Goal: Information Seeking & Learning: Learn about a topic

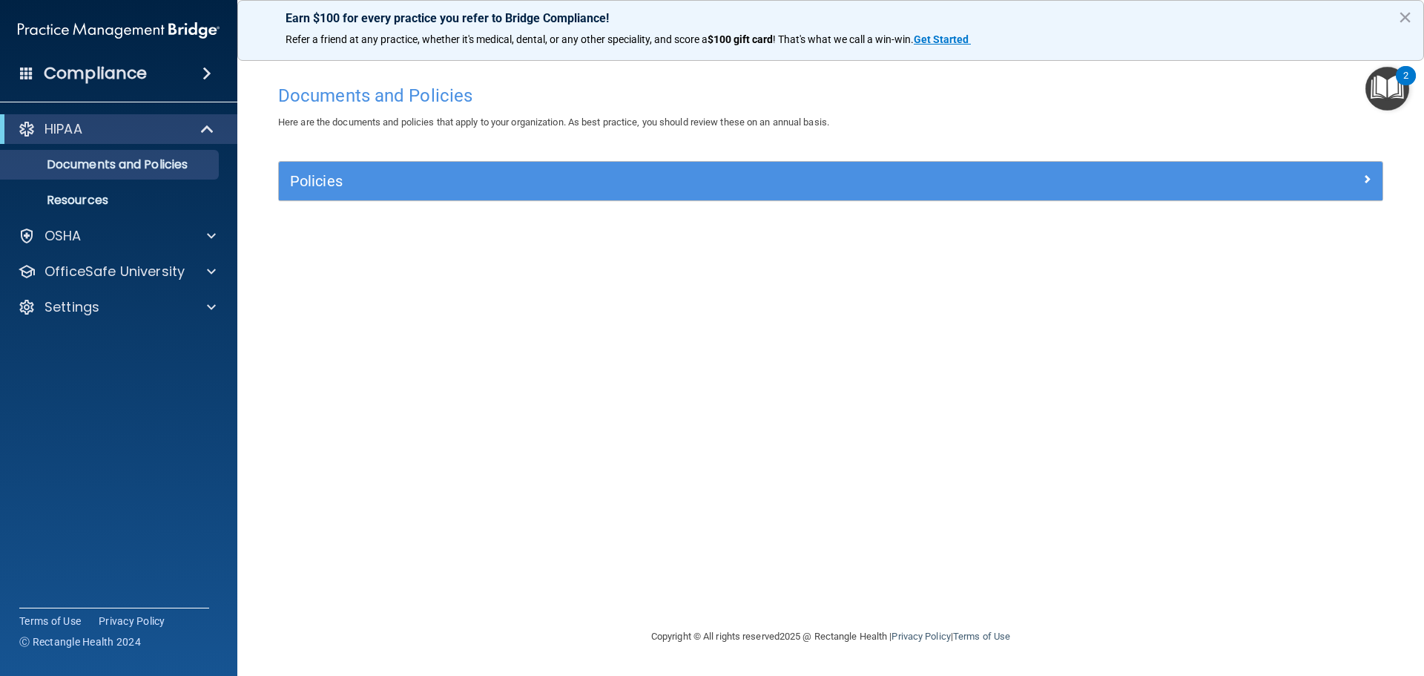
click at [1395, 93] on img "Open Resource Center, 2 new notifications" at bounding box center [1387, 89] width 44 height 44
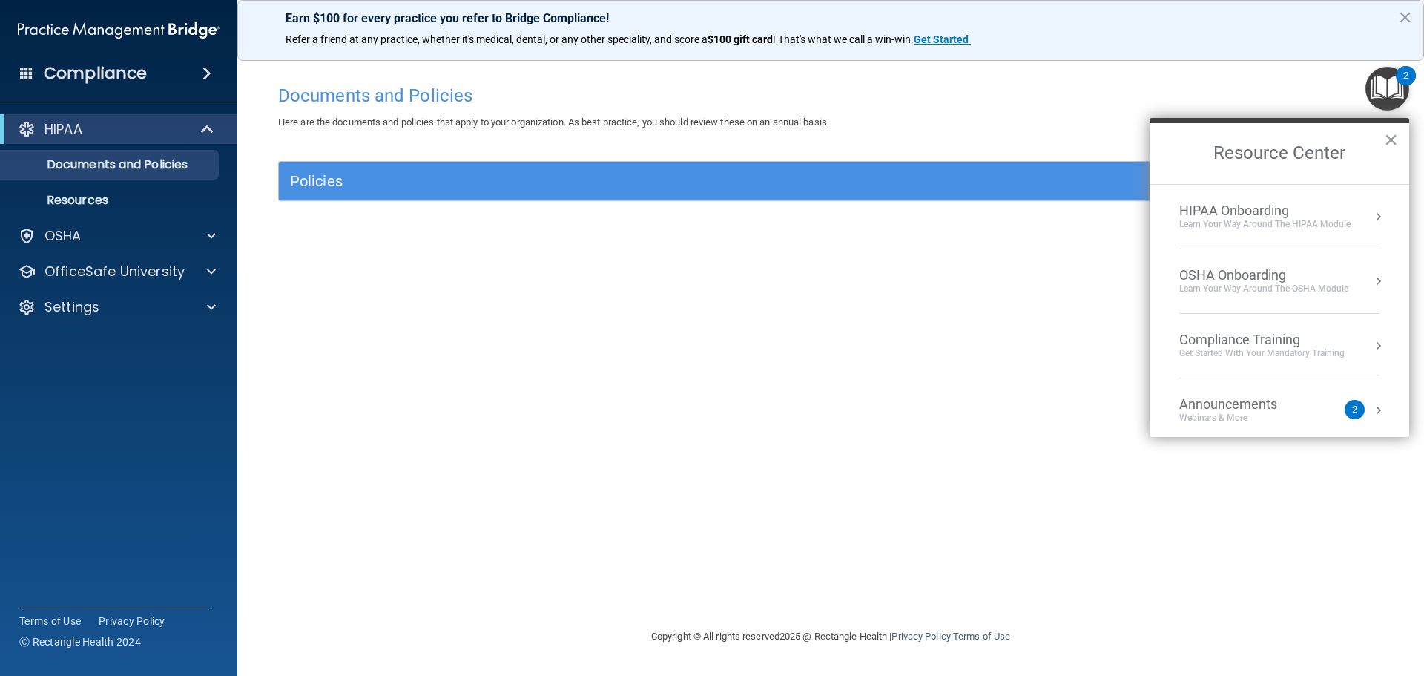
click at [1331, 347] on div "Get Started with your mandatory training" at bounding box center [1261, 353] width 165 height 13
click at [1310, 215] on div "HIPAA Training for Members" at bounding box center [1243, 208] width 165 height 13
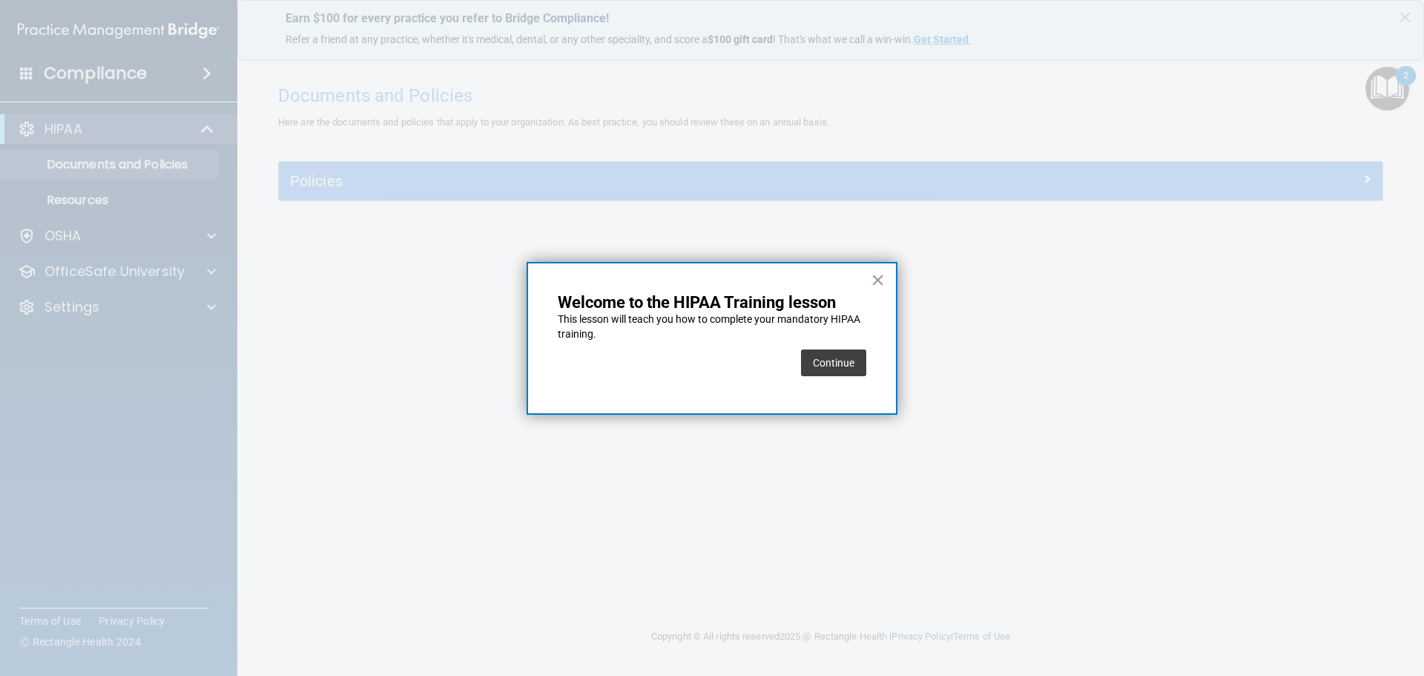
click at [850, 359] on button "Continue" at bounding box center [833, 362] width 65 height 27
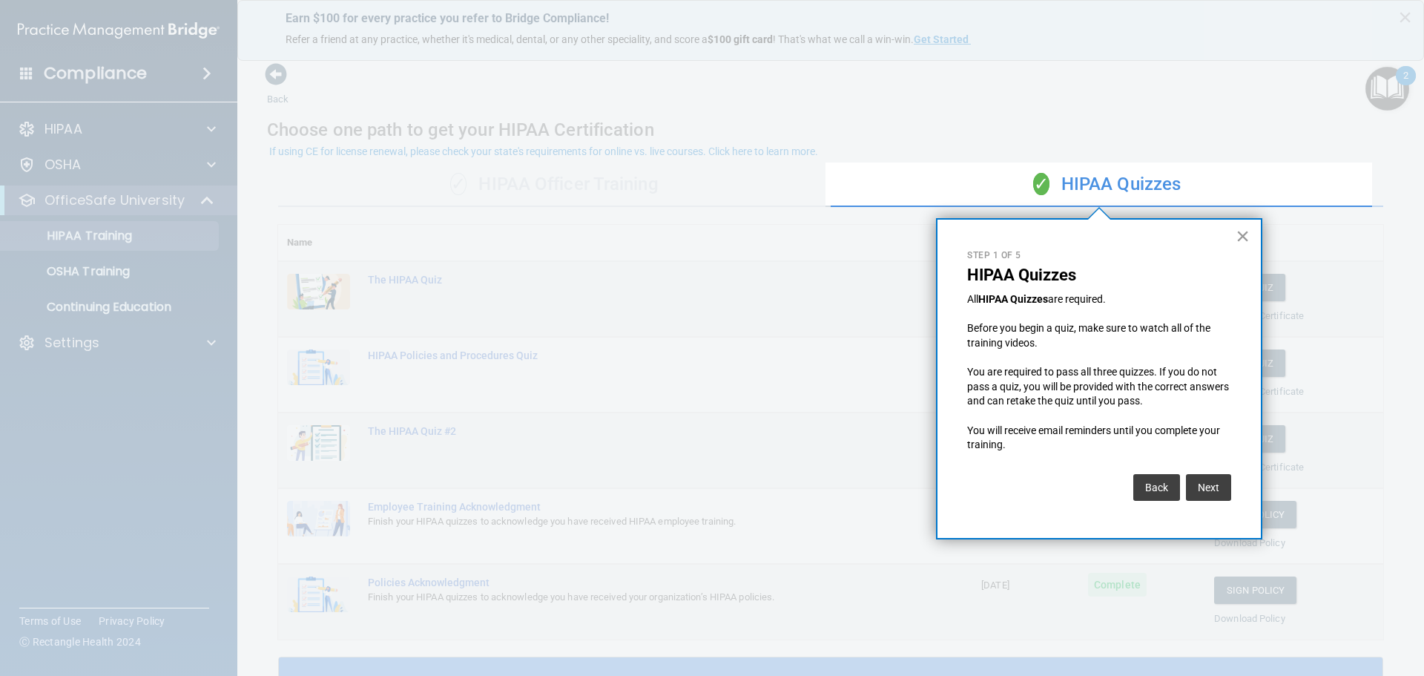
click at [1238, 234] on button "×" at bounding box center [1242, 236] width 14 height 24
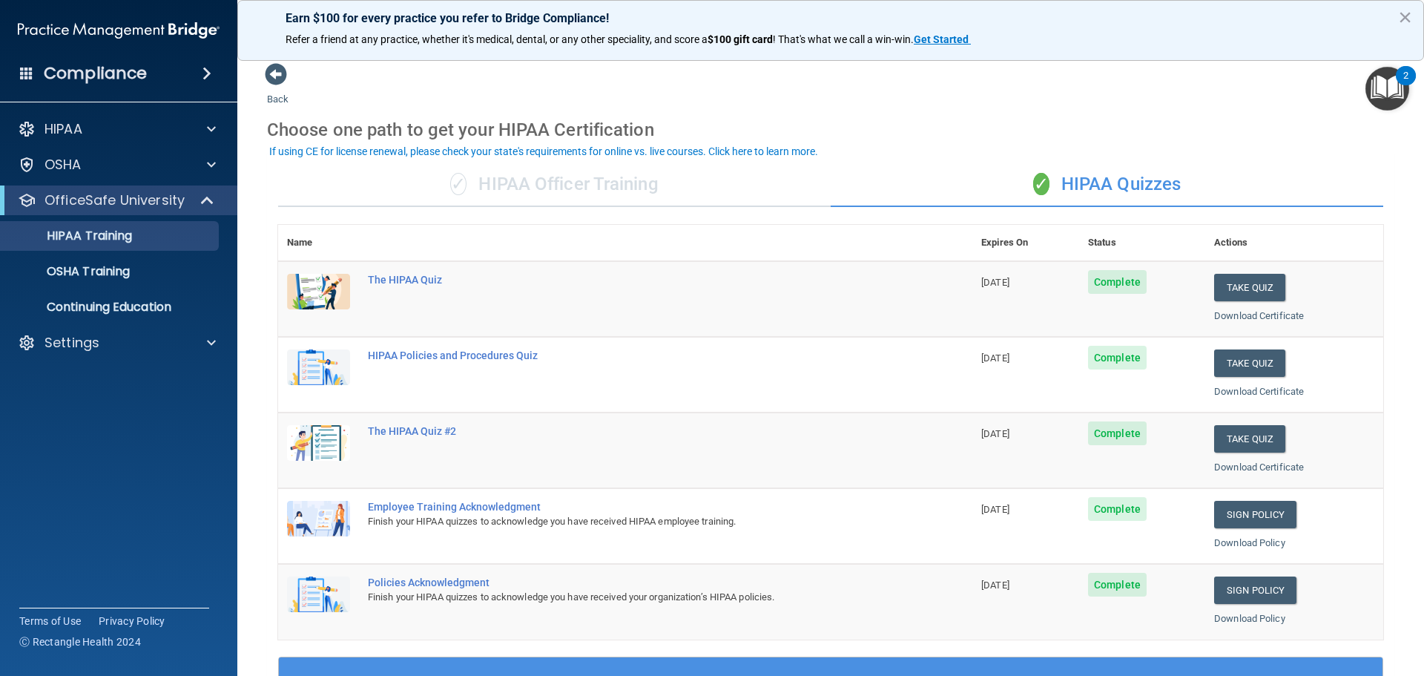
click at [554, 191] on div "✓ HIPAA Officer Training" at bounding box center [554, 184] width 552 height 44
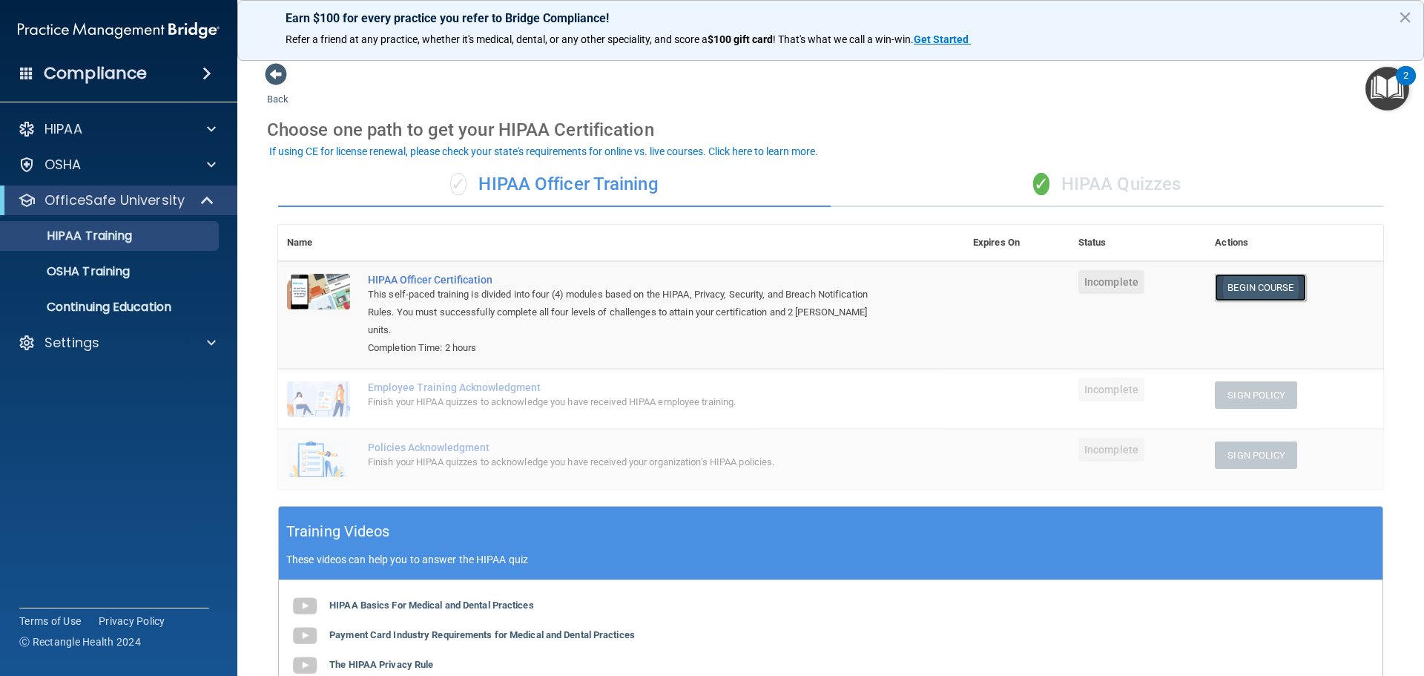
click at [1250, 297] on link "Begin Course" at bounding box center [1260, 287] width 90 height 27
click at [154, 337] on div "Settings" at bounding box center [99, 343] width 184 height 18
click at [128, 406] on p "Sign Out" at bounding box center [111, 413] width 202 height 15
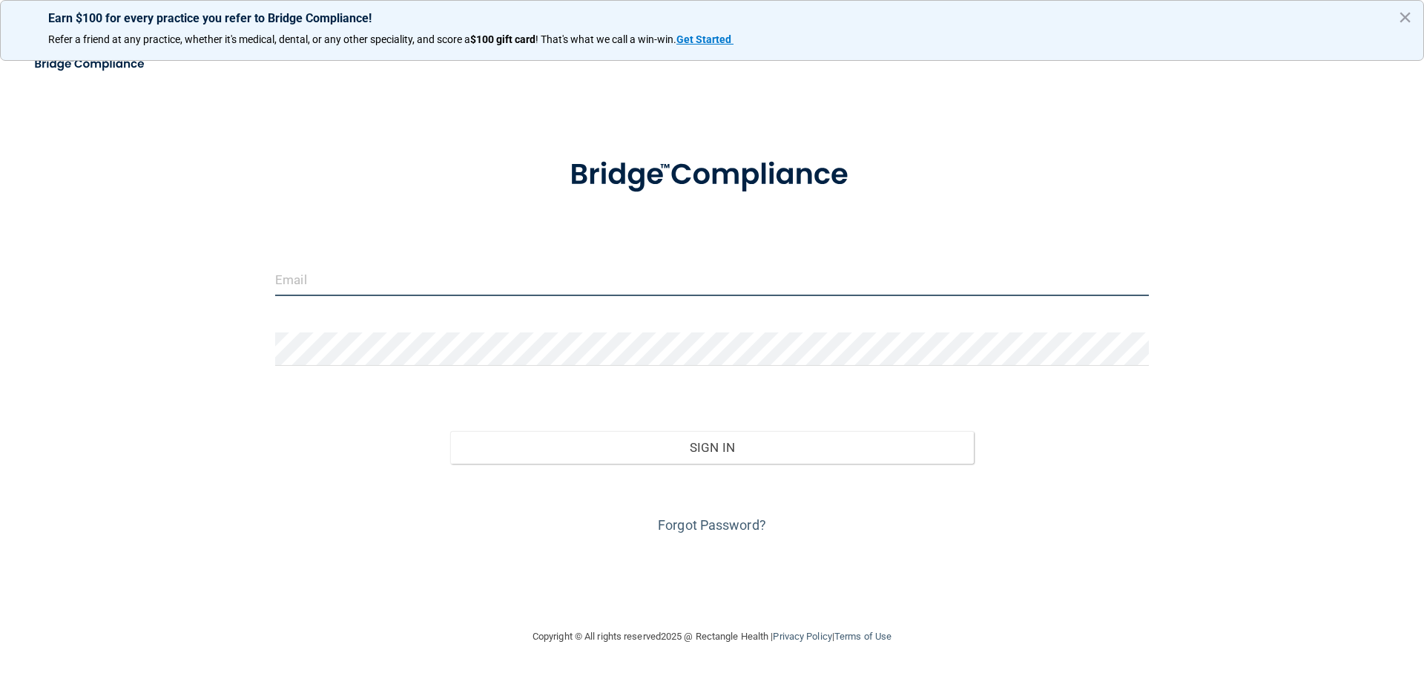
click at [613, 268] on input "email" at bounding box center [712, 279] width 874 height 33
type input "[EMAIL_ADDRESS][DOMAIN_NAME]"
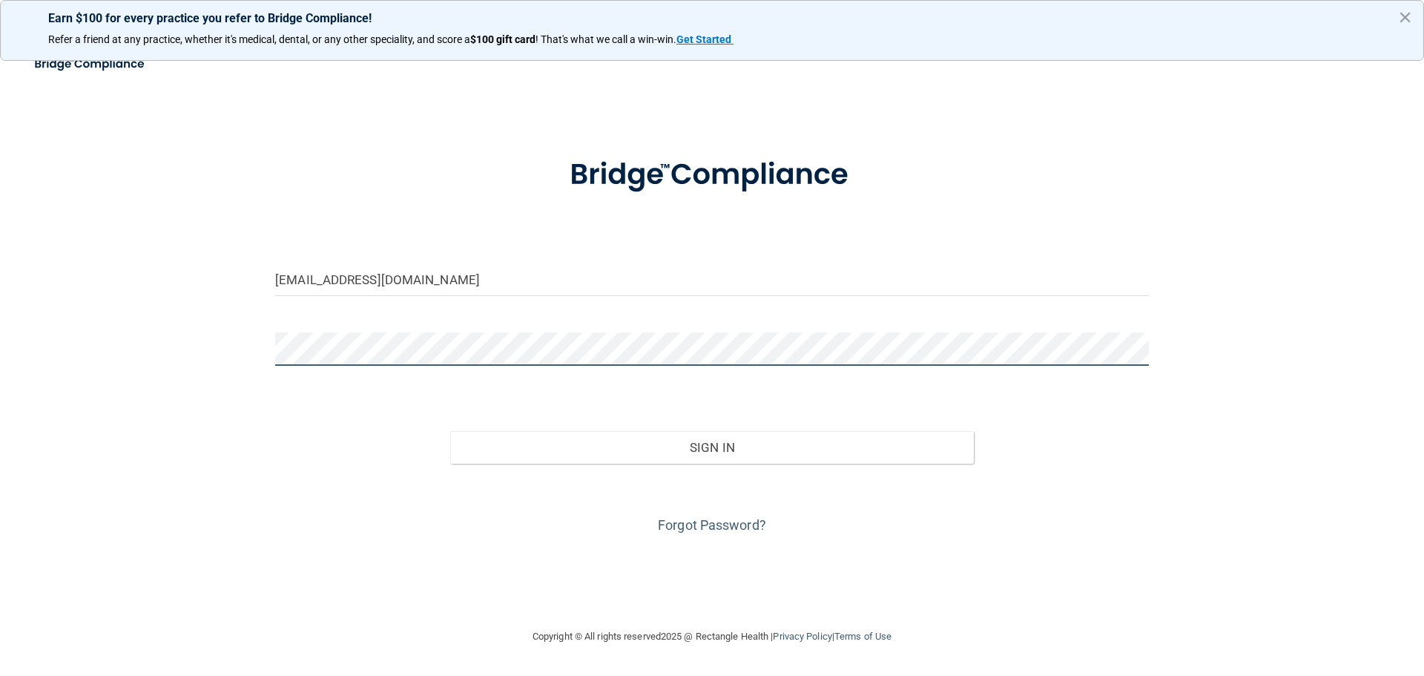
click at [450, 431] on button "Sign In" at bounding box center [712, 447] width 524 height 33
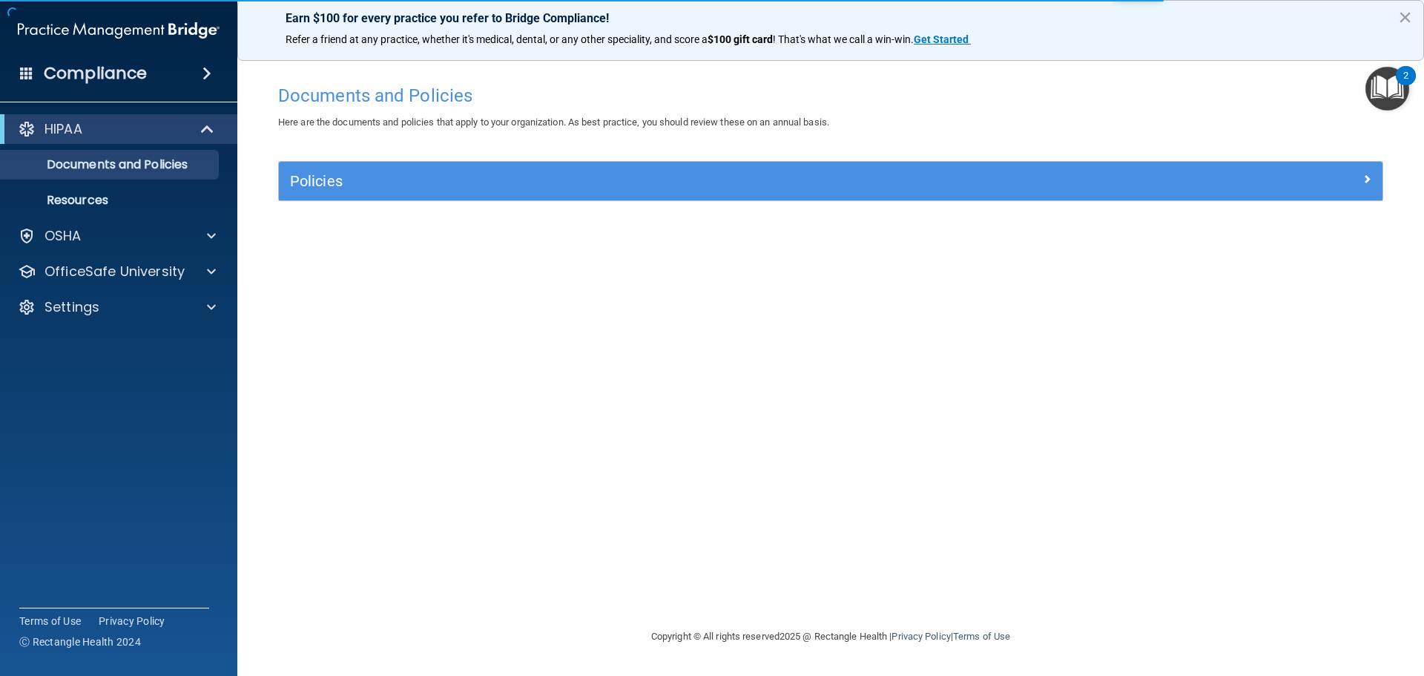
click at [986, 149] on div "Documents and Policies Here are the documents and policies that apply to your o…" at bounding box center [830, 352] width 1127 height 550
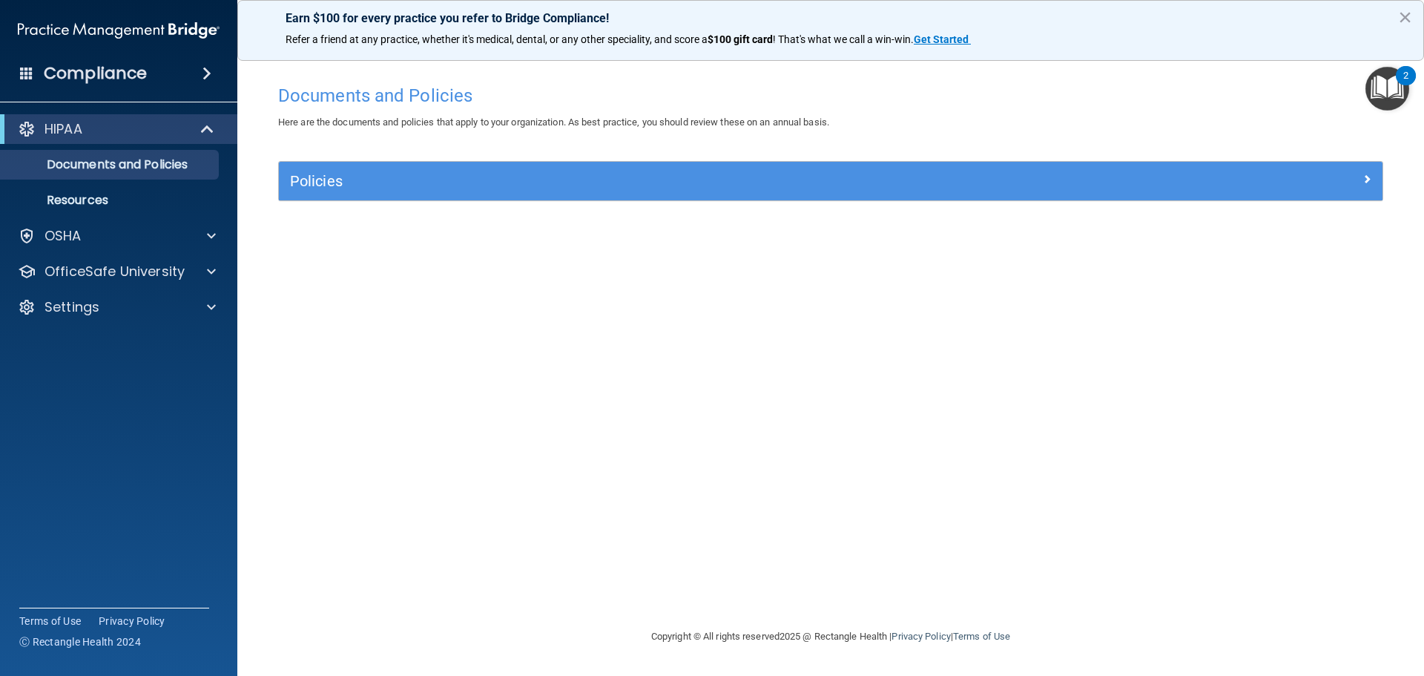
click at [1384, 78] on img "Open Resource Center, 2 new notifications" at bounding box center [1387, 89] width 44 height 44
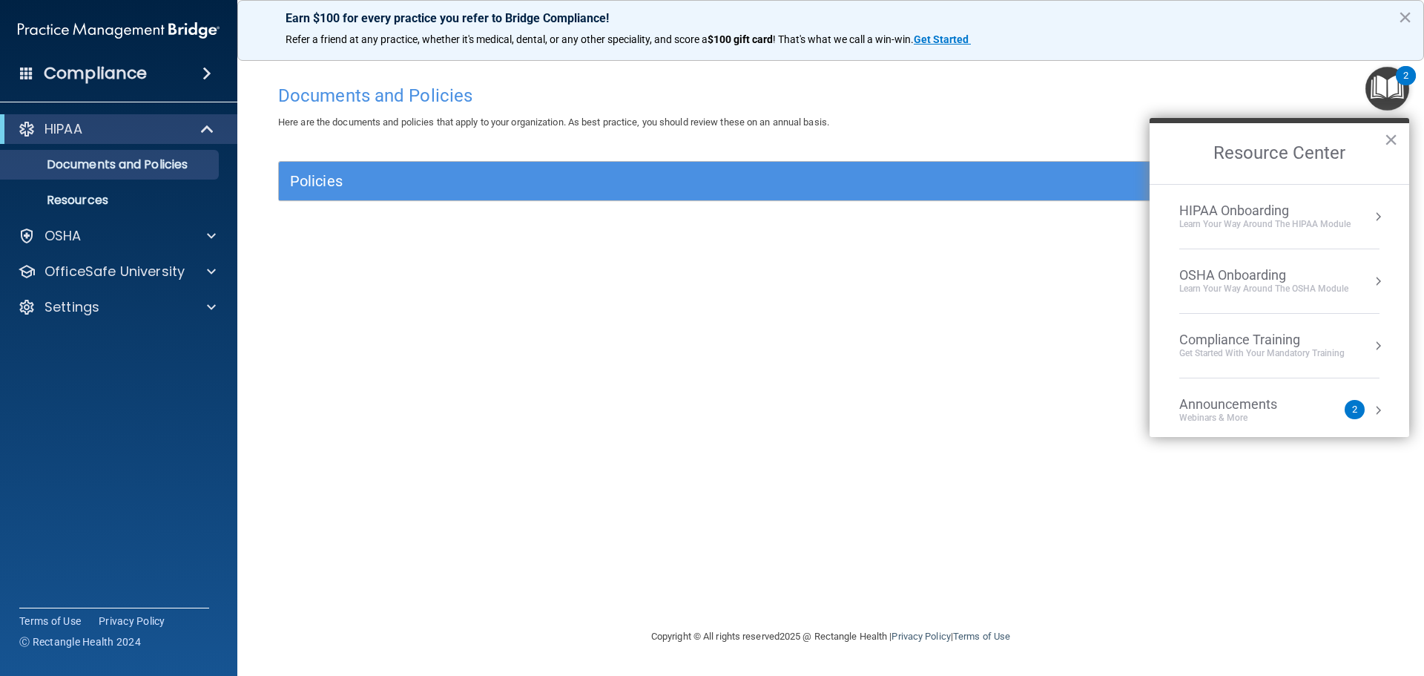
click at [1318, 342] on div "Compliance Training" at bounding box center [1261, 339] width 165 height 16
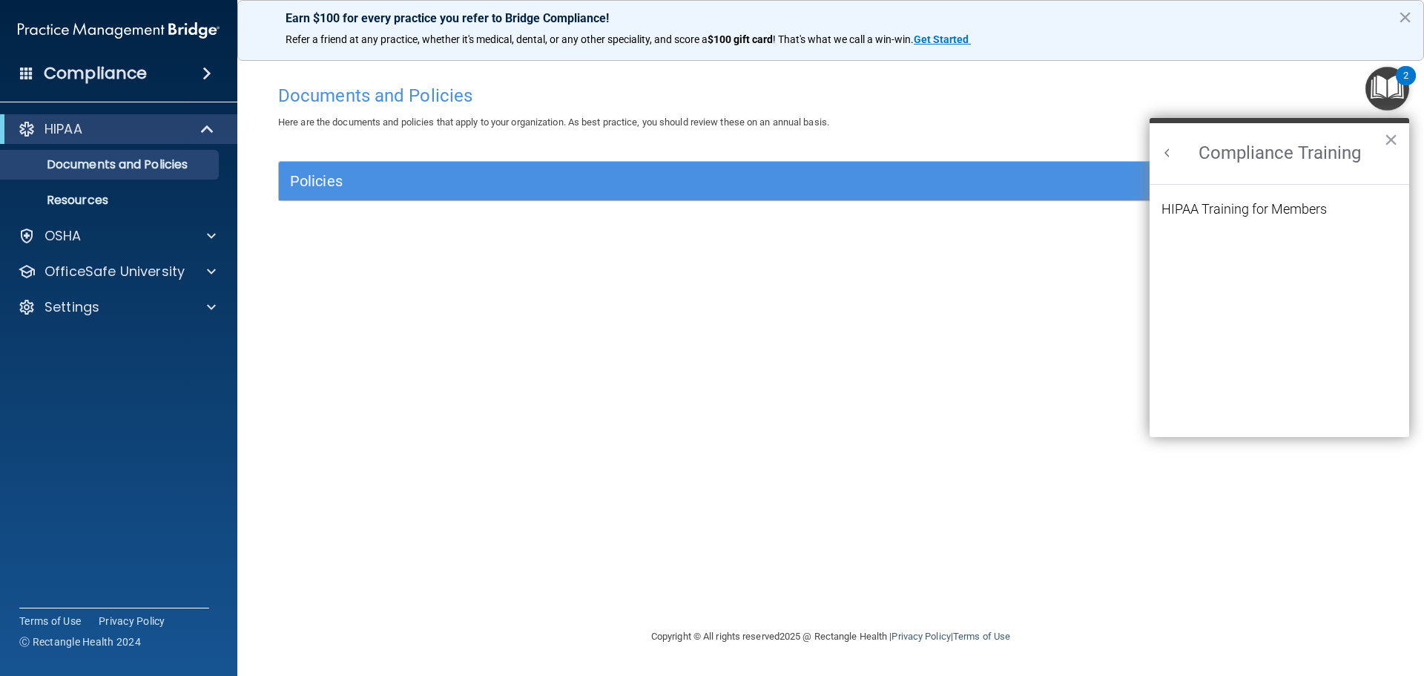
click at [1281, 199] on ol "HIPAA Training for Members" at bounding box center [1279, 311] width 236 height 253
click at [1282, 204] on div "HIPAA Training for Members" at bounding box center [1243, 208] width 165 height 13
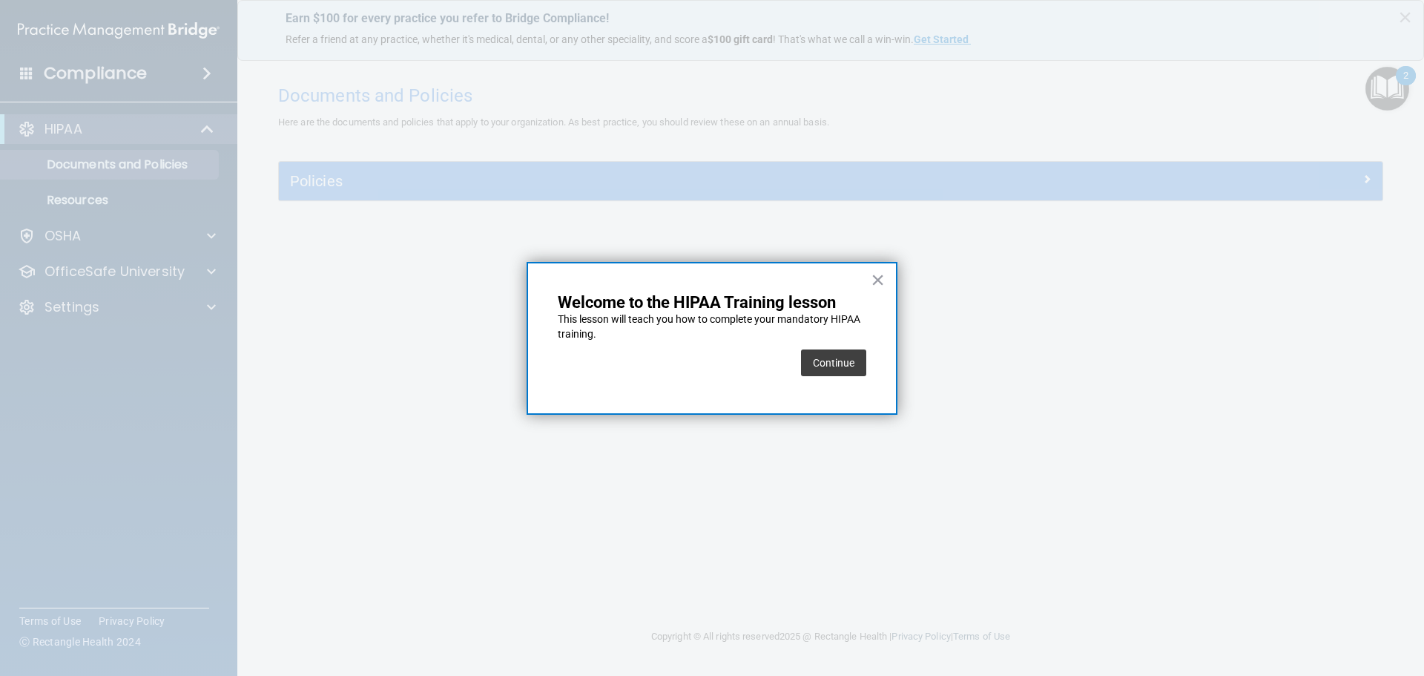
click at [857, 352] on button "Continue" at bounding box center [833, 362] width 65 height 27
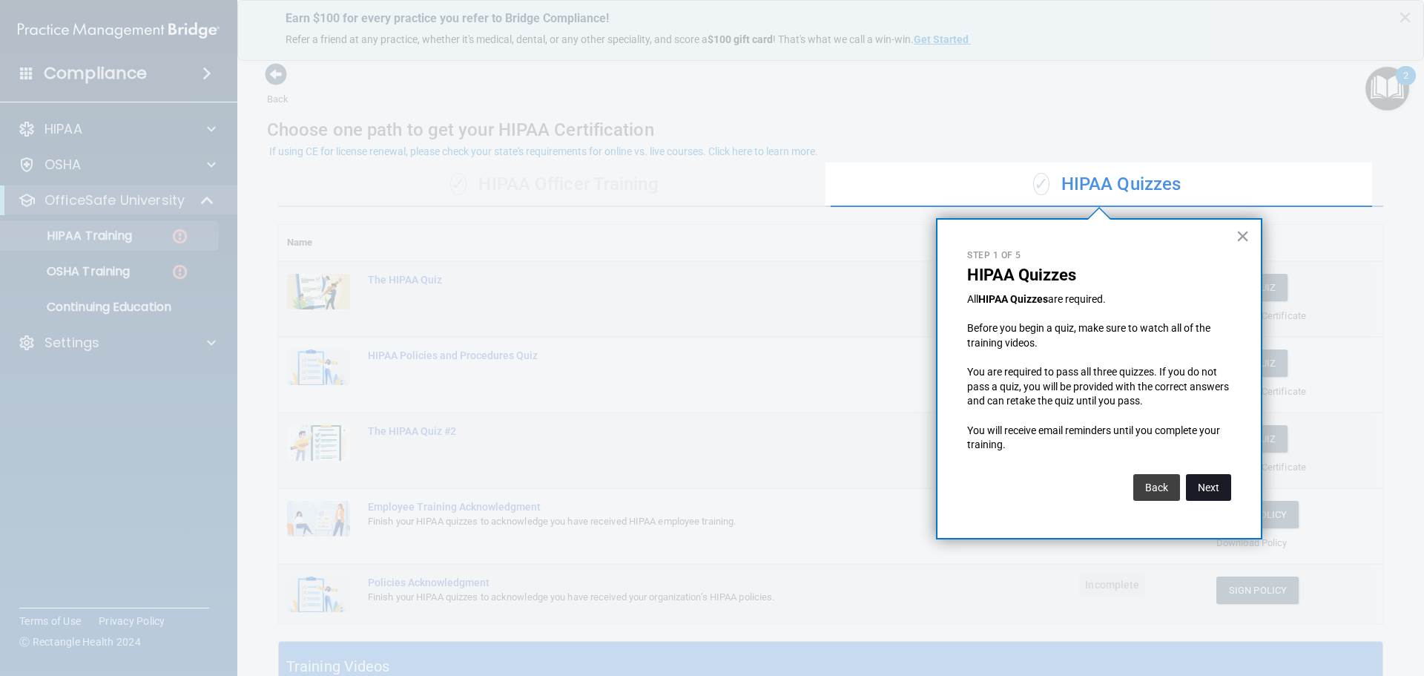
click at [1192, 480] on button "Next" at bounding box center [1208, 487] width 45 height 27
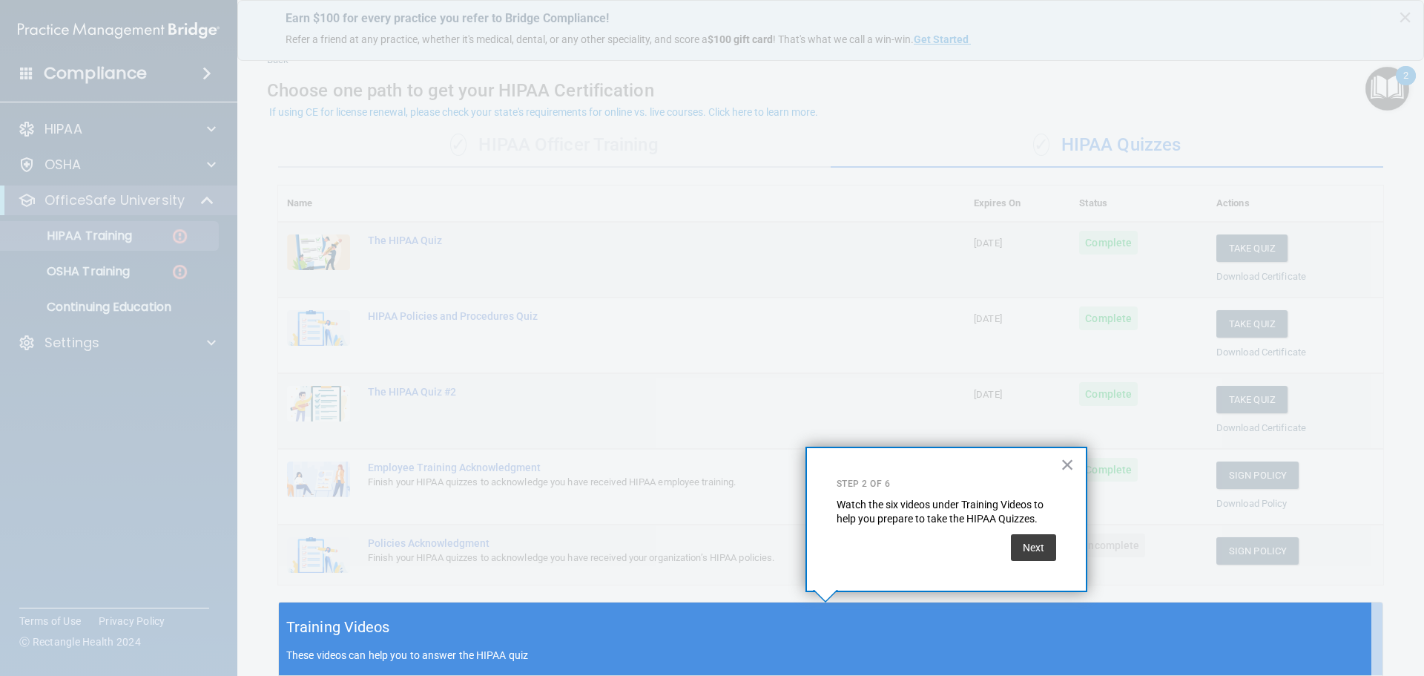
click at [1063, 469] on button "×" at bounding box center [1067, 464] width 14 height 24
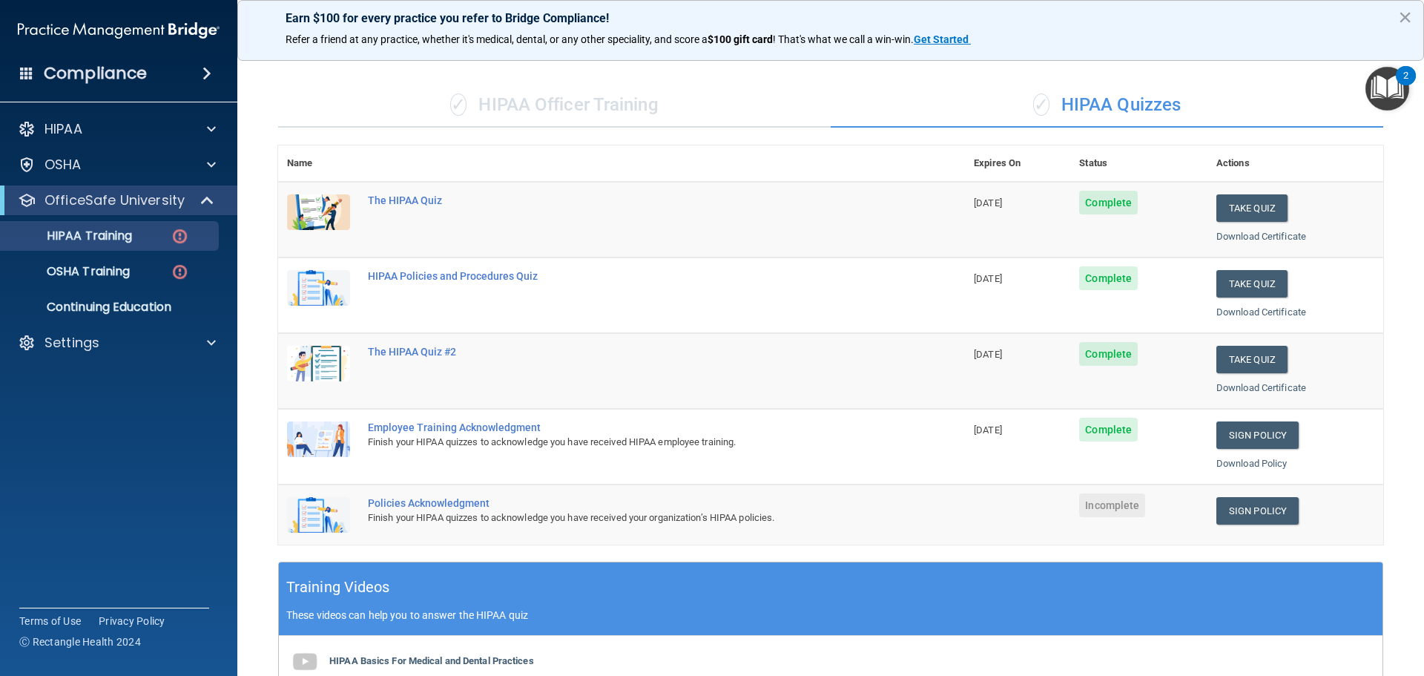
scroll to position [188, 0]
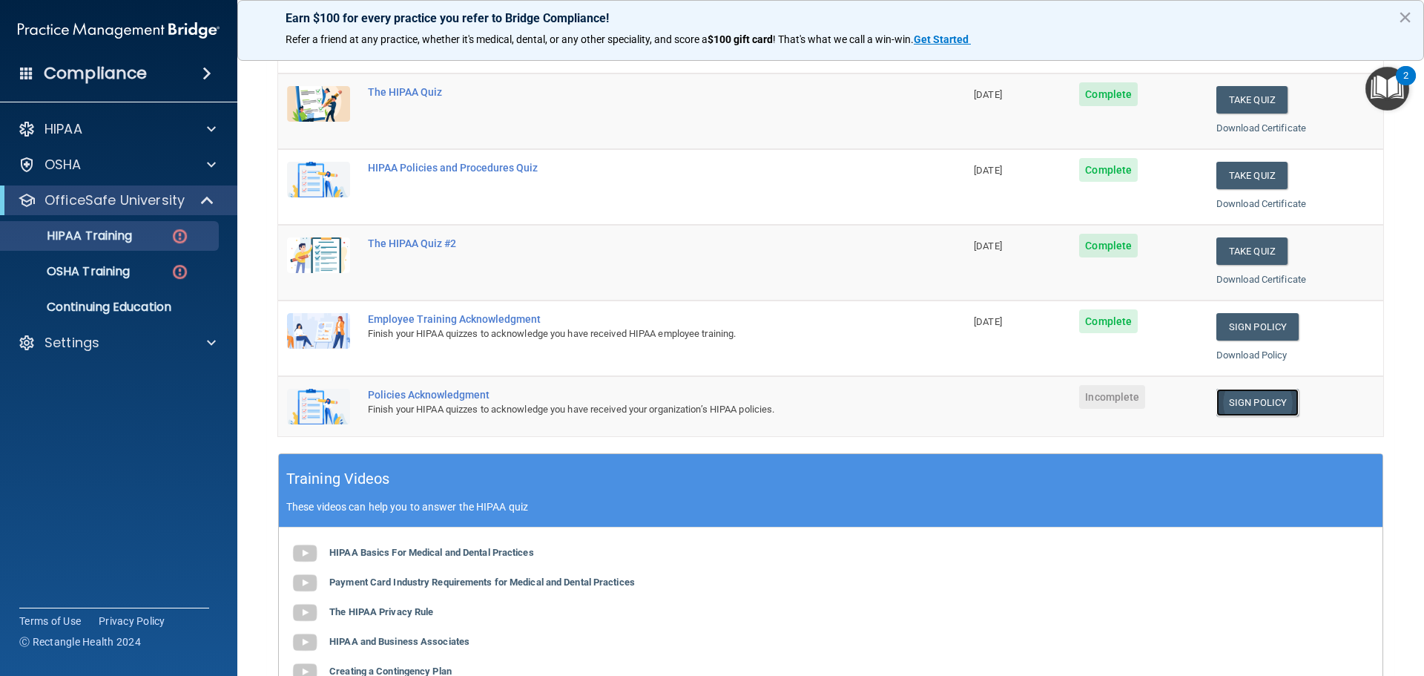
click at [1266, 409] on link "Sign Policy" at bounding box center [1257, 402] width 82 height 27
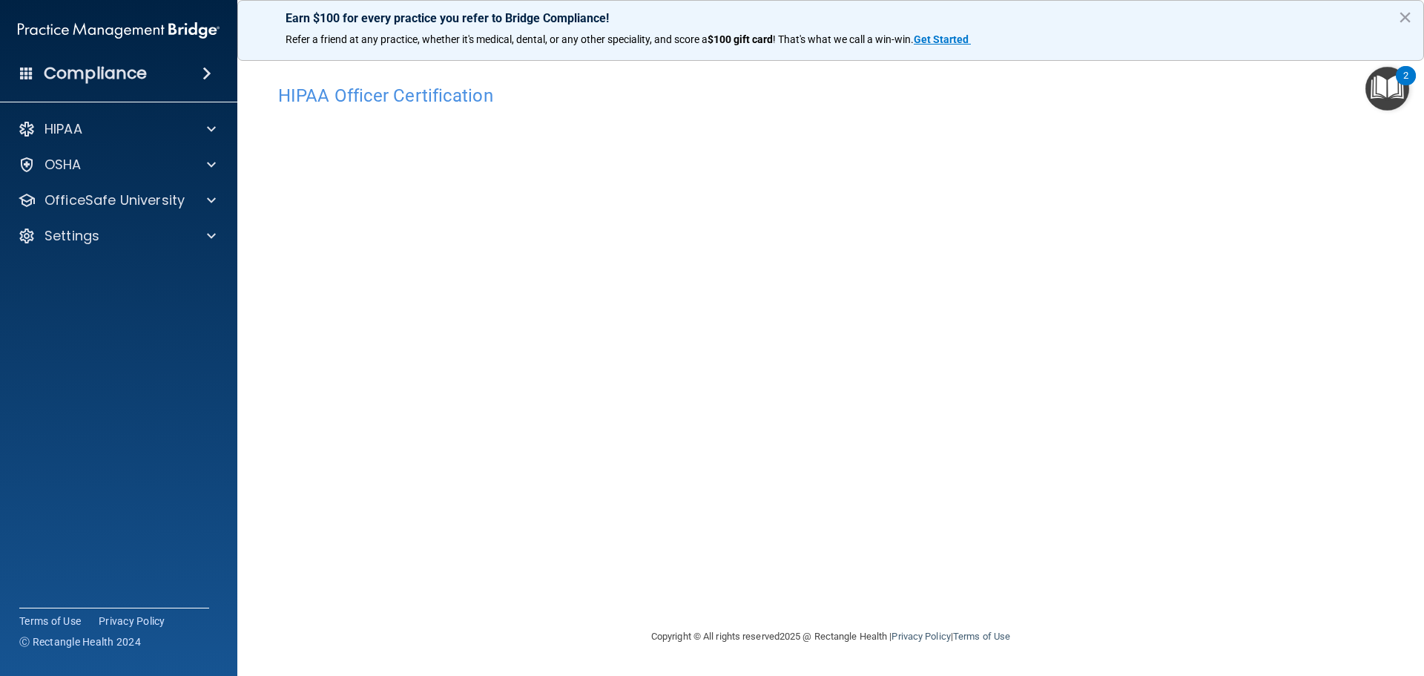
click at [1386, 86] on img "Open Resource Center, 2 new notifications" at bounding box center [1387, 89] width 44 height 44
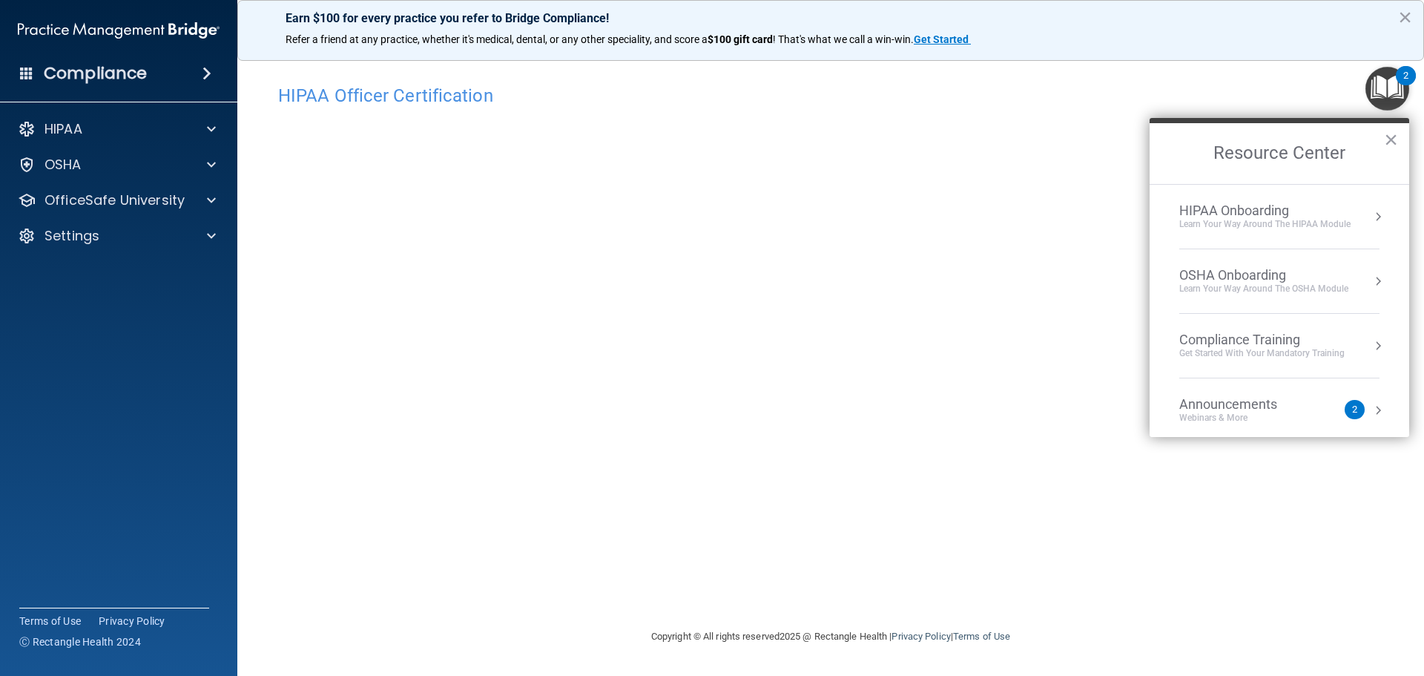
click at [1275, 358] on div "Get Started with your mandatory training" at bounding box center [1261, 353] width 165 height 13
click at [1282, 202] on div "HIPAA Training for Members" at bounding box center [1243, 208] width 165 height 13
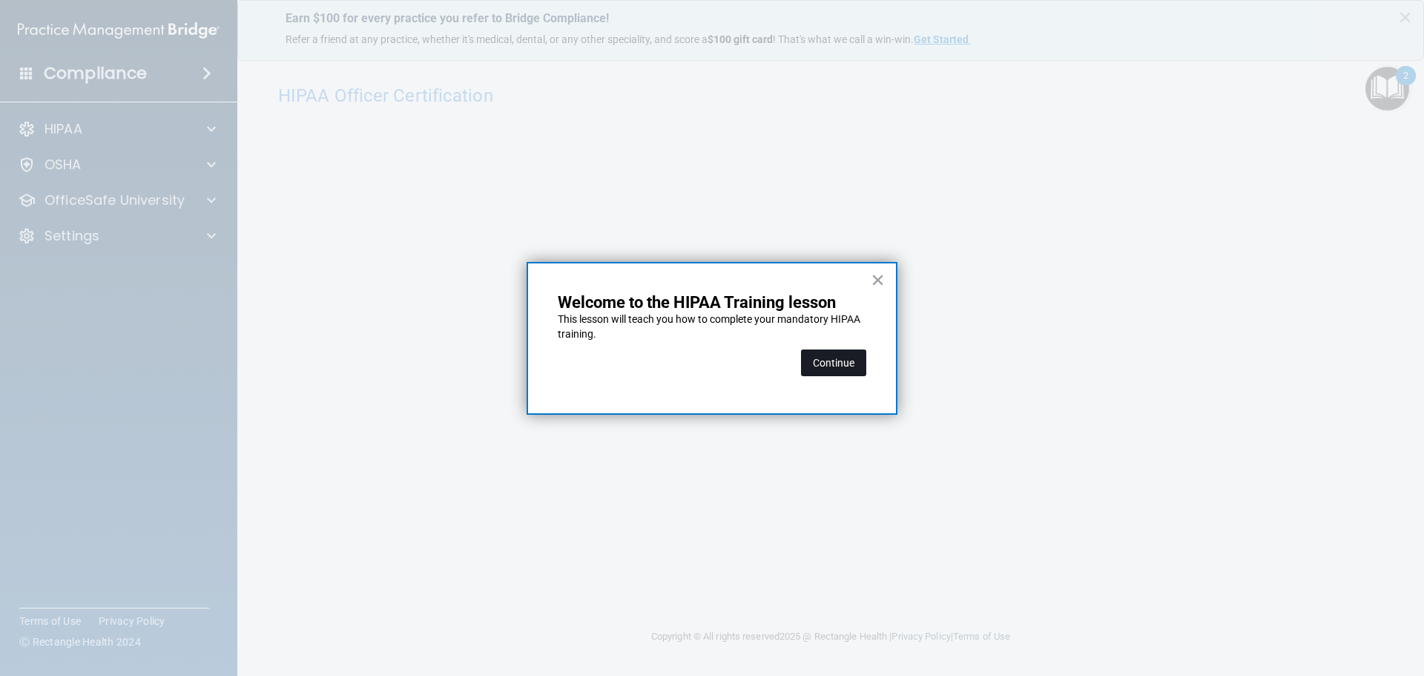
click at [845, 357] on button "Continue" at bounding box center [833, 362] width 65 height 27
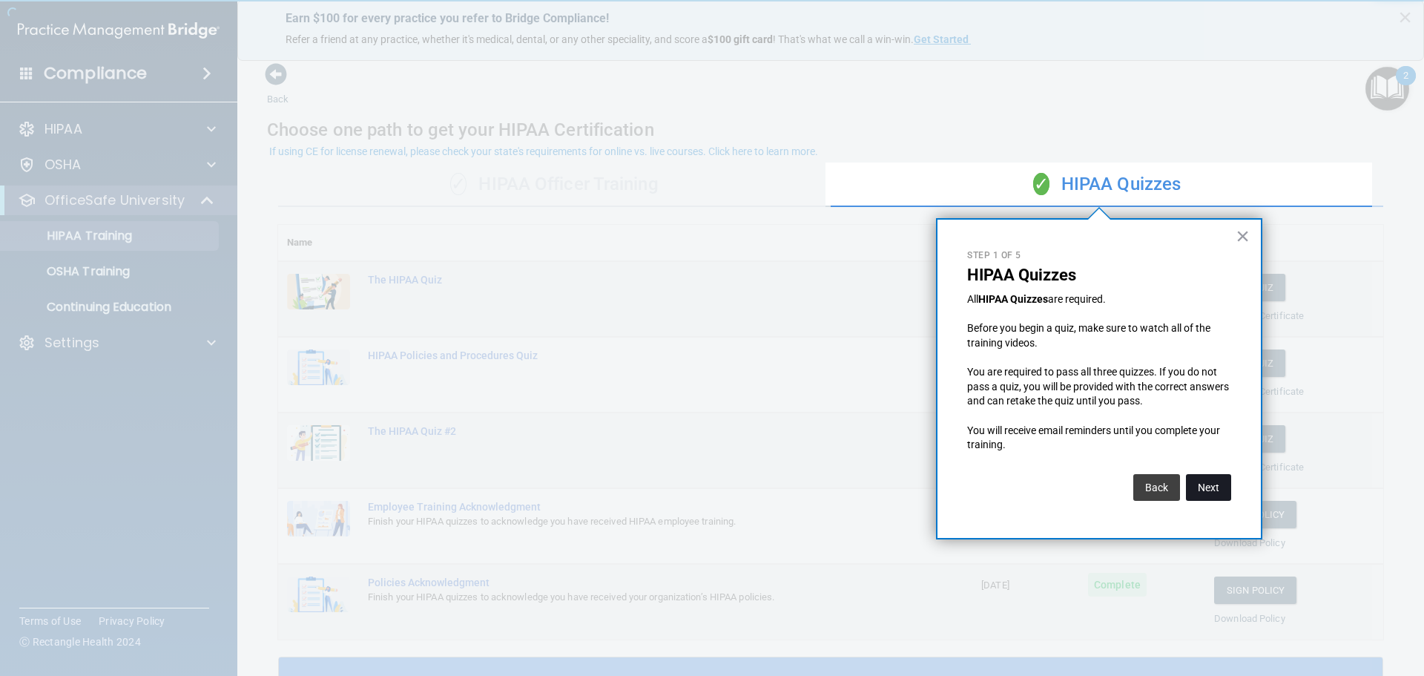
click at [1208, 499] on button "Next" at bounding box center [1208, 487] width 45 height 27
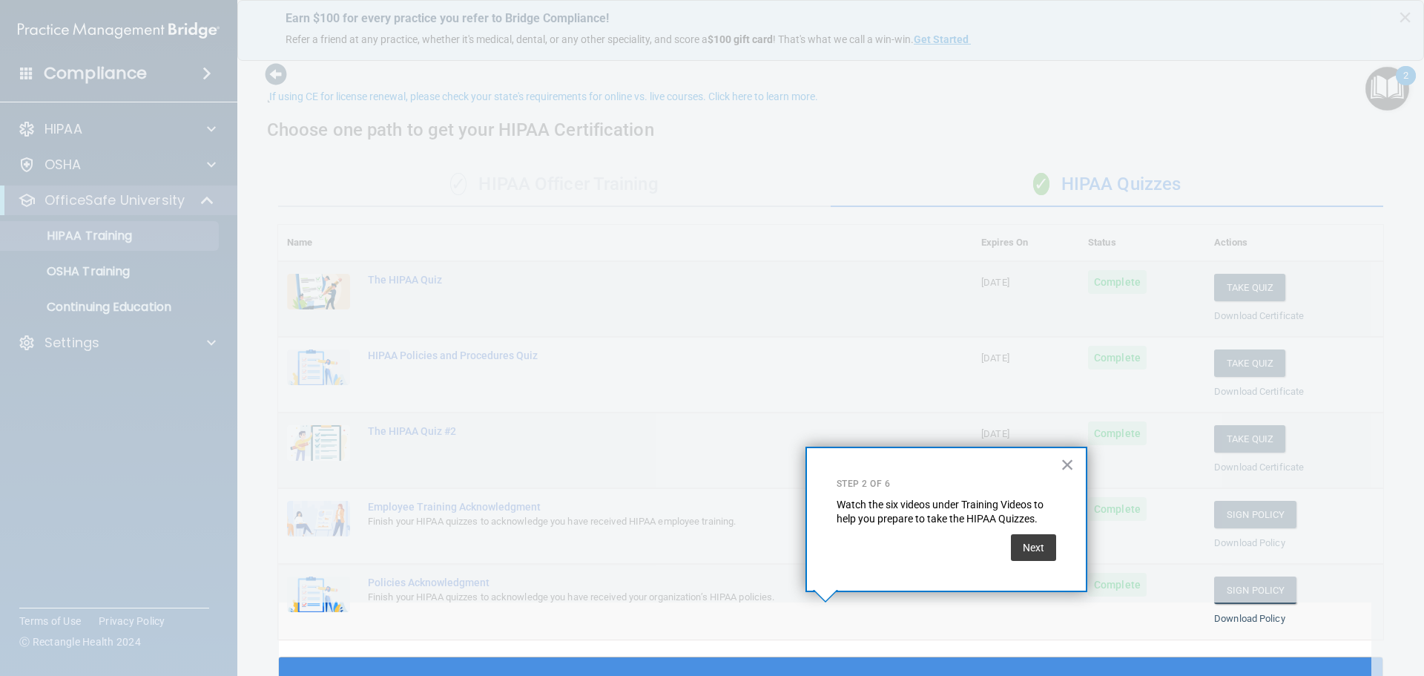
scroll to position [55, 0]
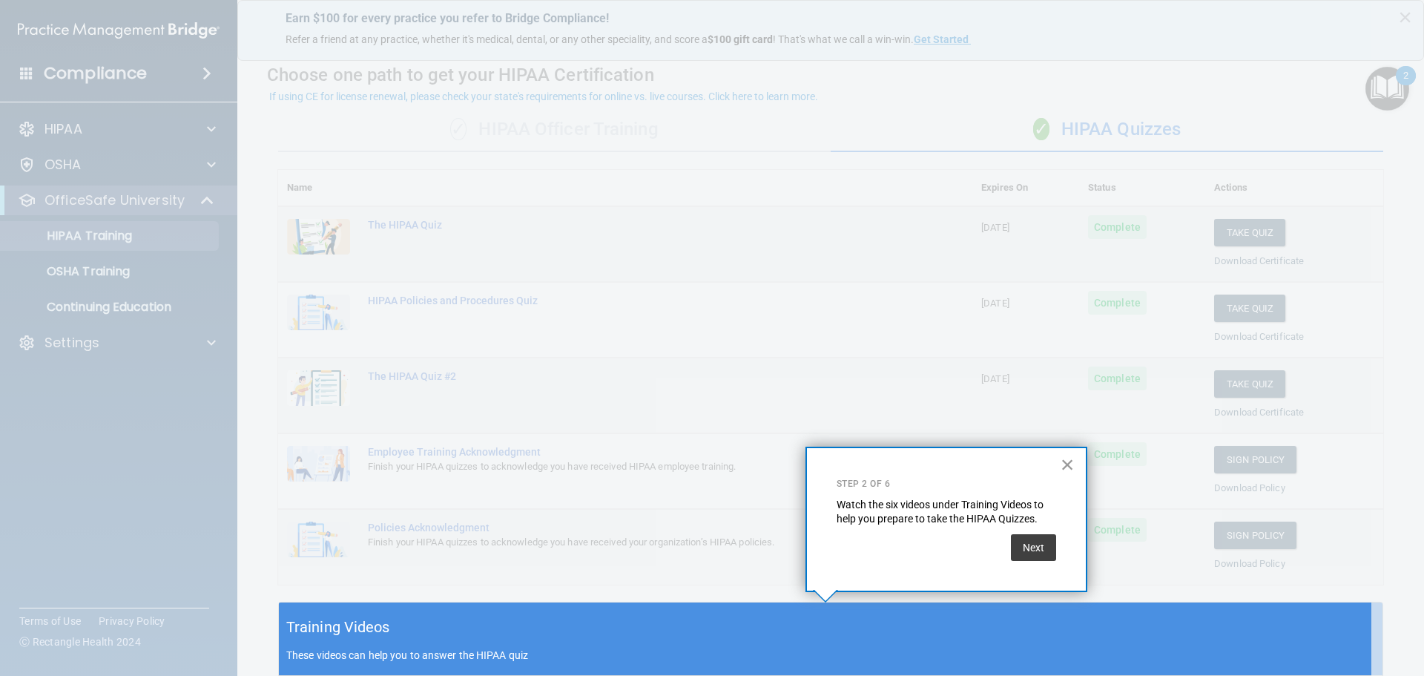
click at [1069, 466] on button "×" at bounding box center [1067, 464] width 14 height 24
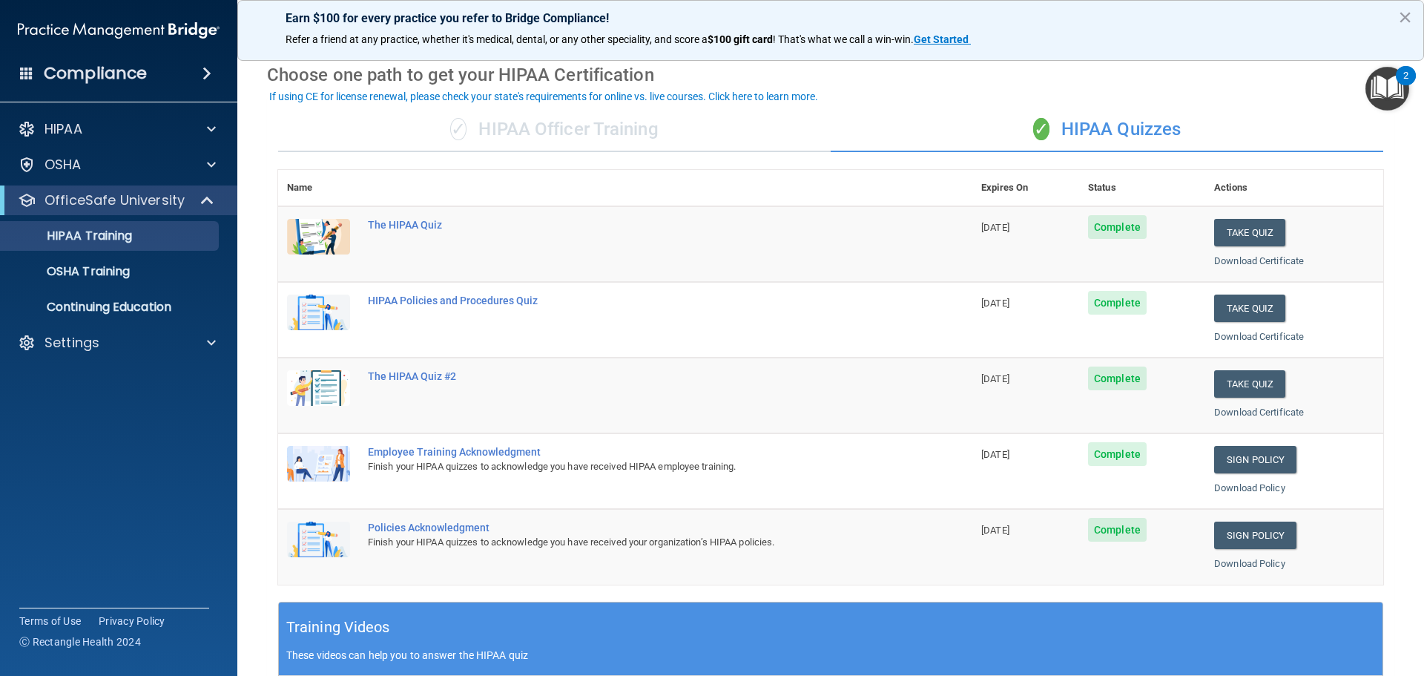
click at [570, 128] on div "✓ HIPAA Officer Training" at bounding box center [554, 130] width 552 height 44
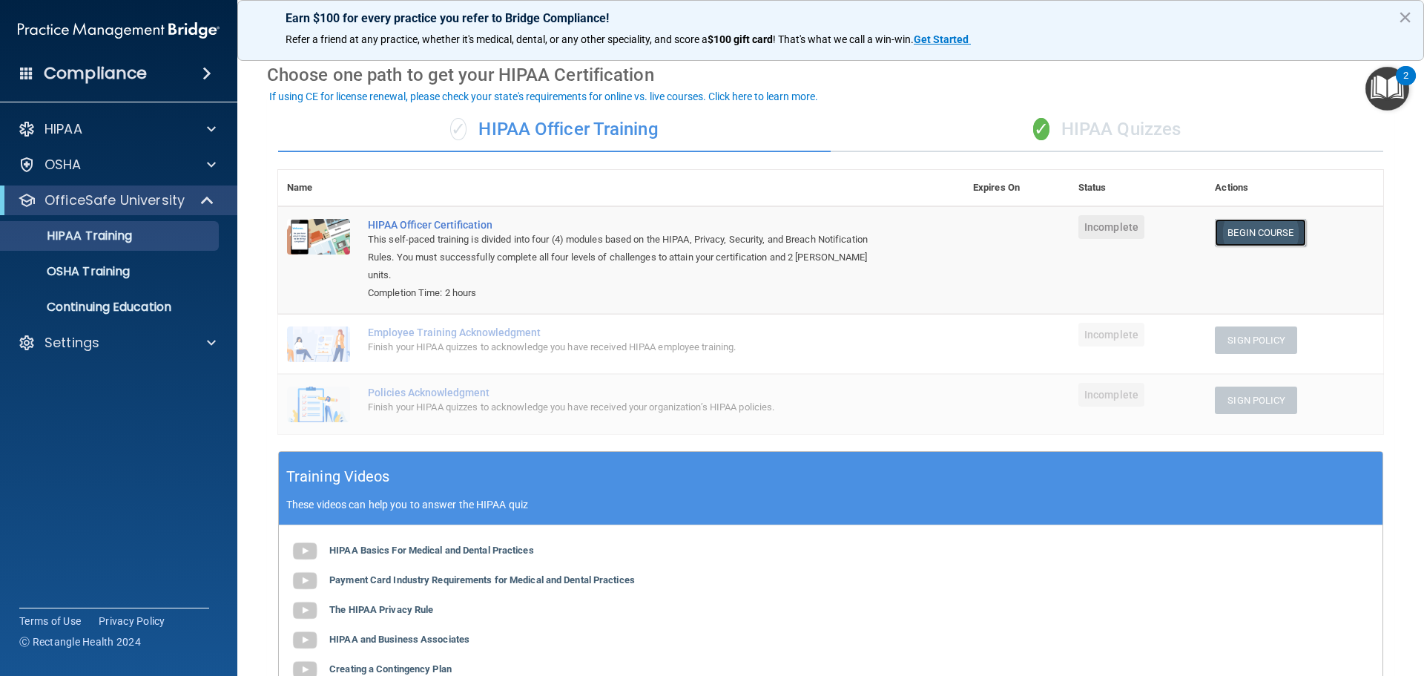
click at [1229, 241] on link "Begin Course" at bounding box center [1260, 232] width 90 height 27
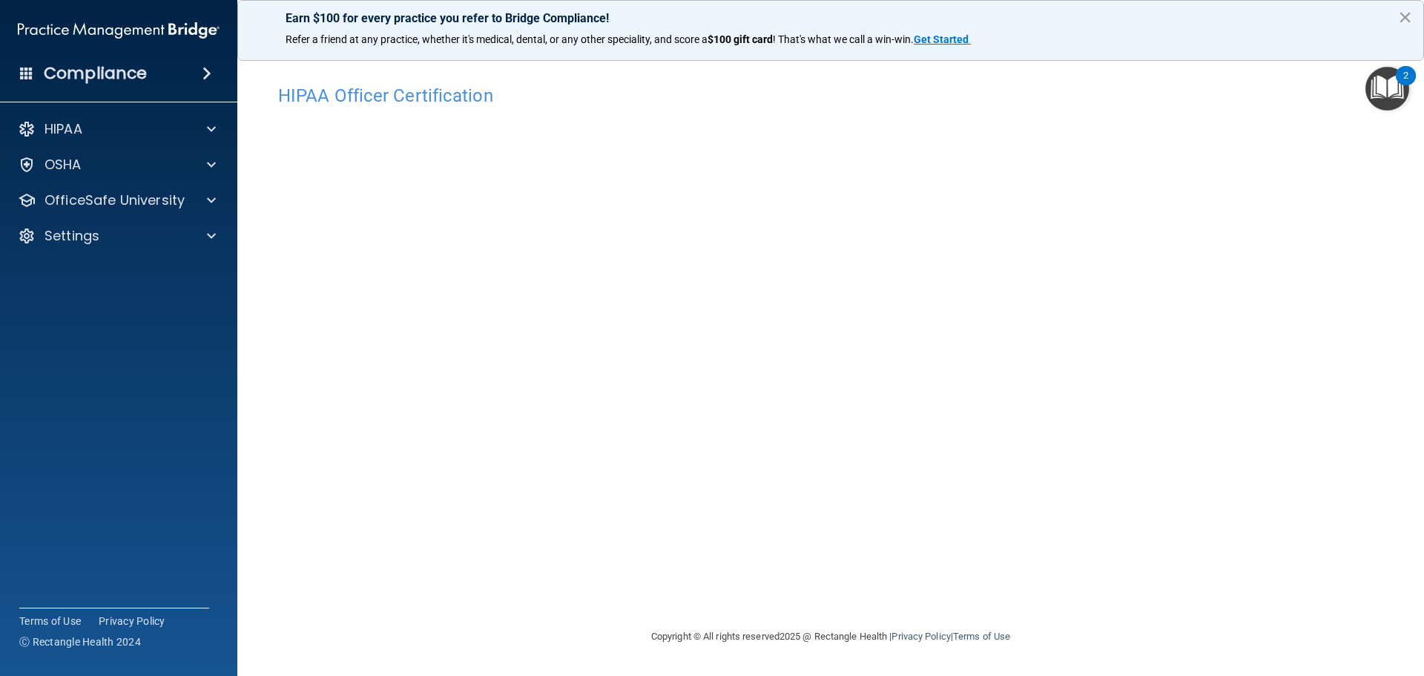
click at [1409, 19] on button "×" at bounding box center [1405, 17] width 14 height 24
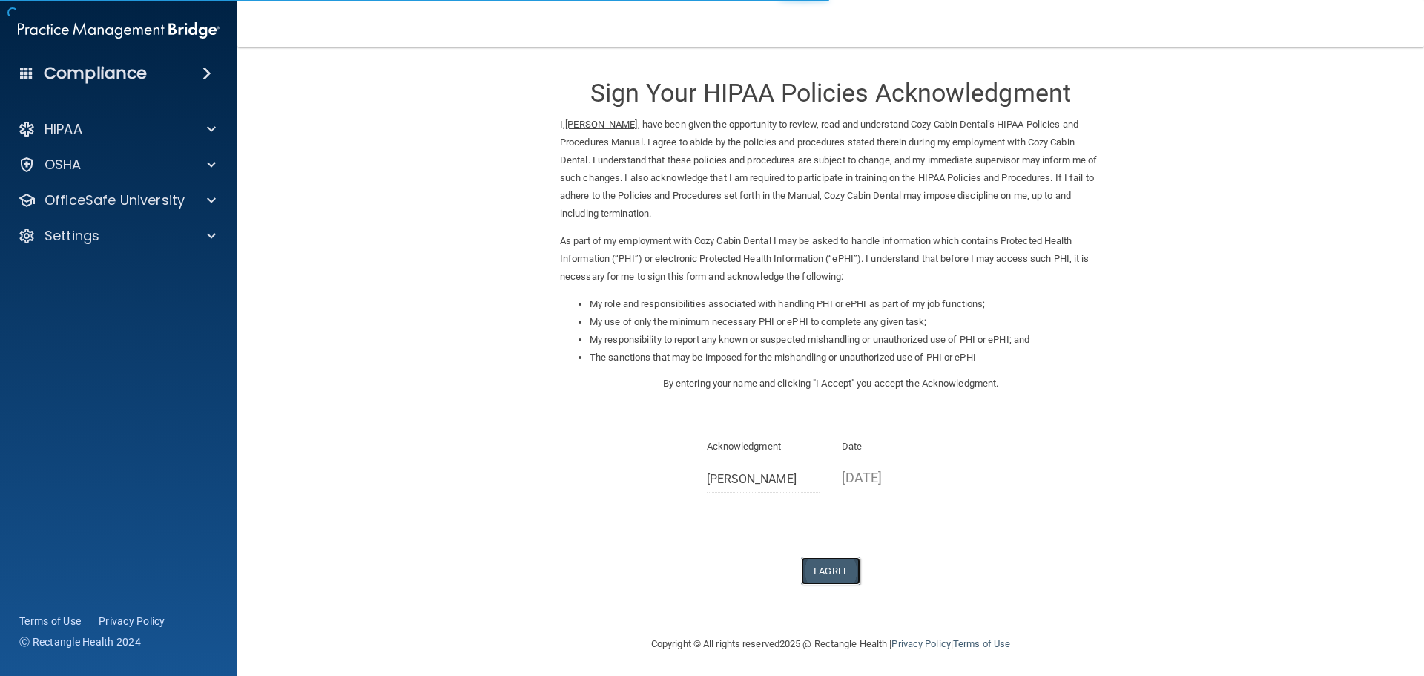
click at [831, 578] on button "I Agree" at bounding box center [830, 570] width 59 height 27
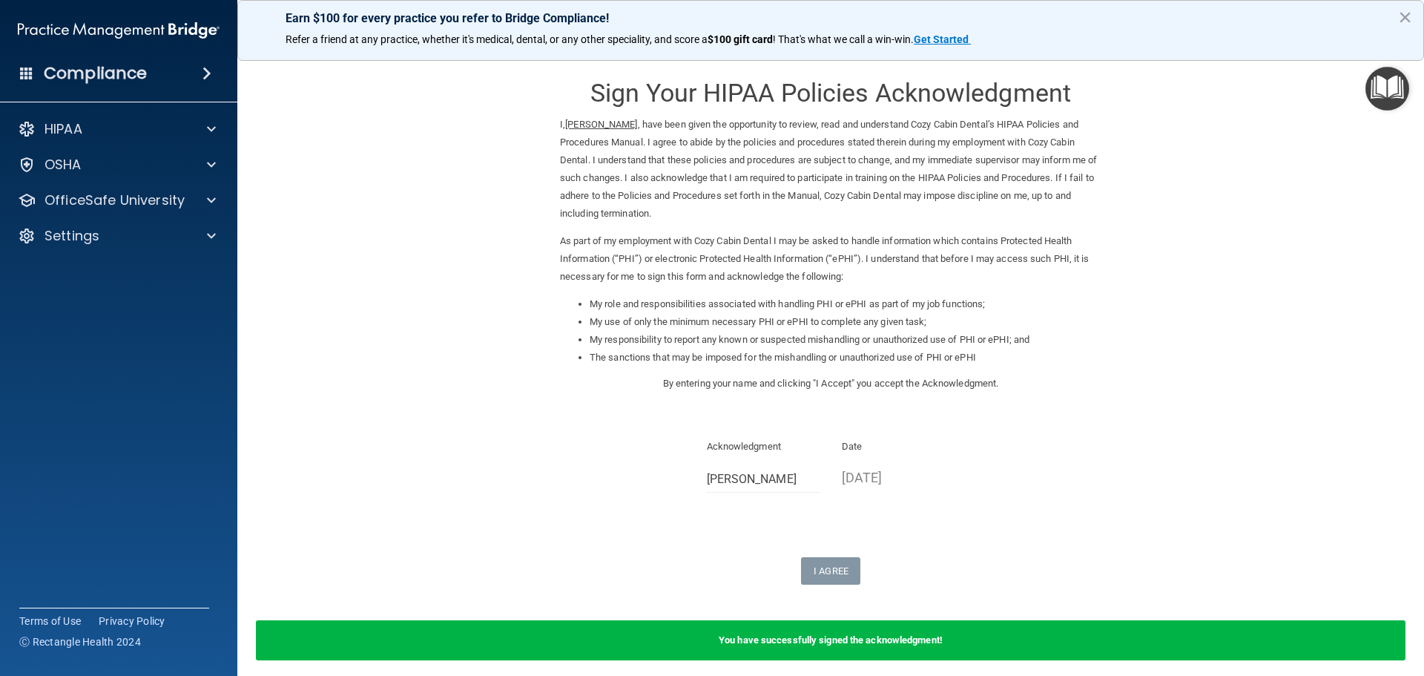
click at [1396, 86] on img "Open Resource Center" at bounding box center [1387, 89] width 44 height 44
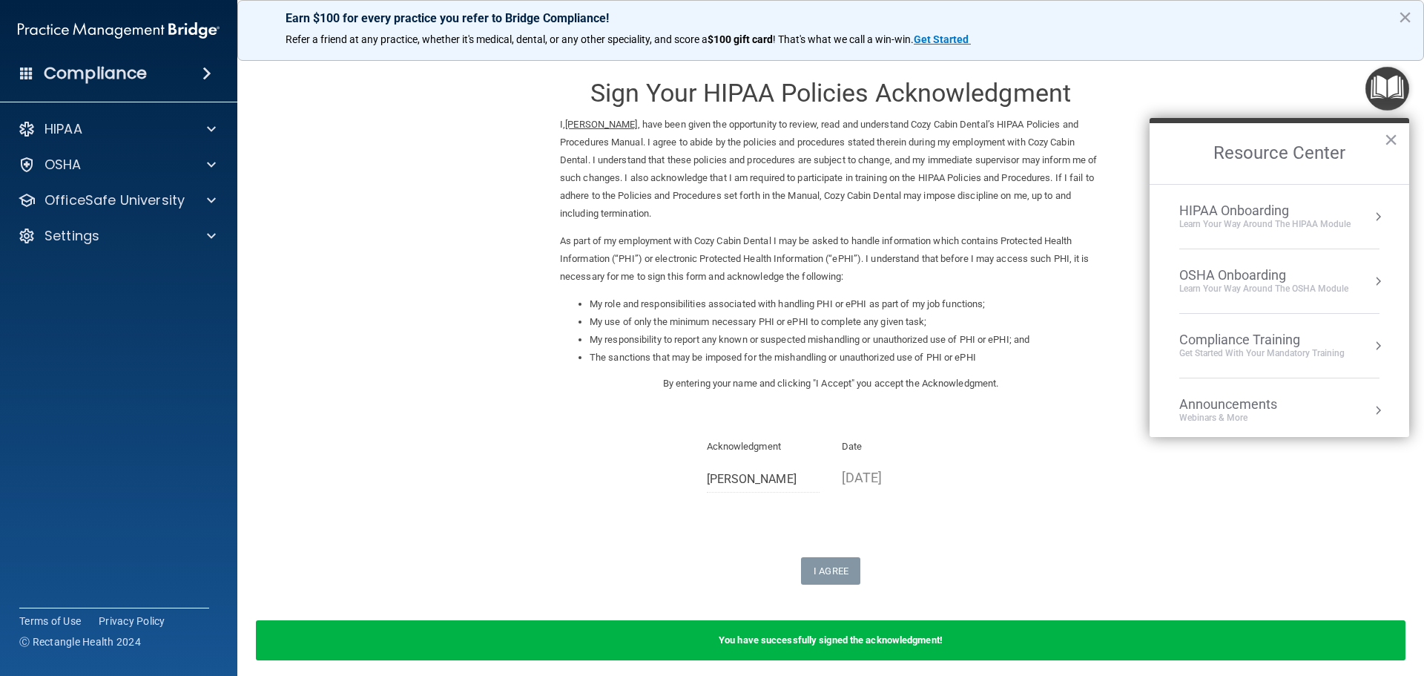
click at [1275, 346] on div "Compliance Training" at bounding box center [1261, 339] width 165 height 16
click at [1235, 203] on div "HIPAA Training for Members" at bounding box center [1243, 208] width 165 height 13
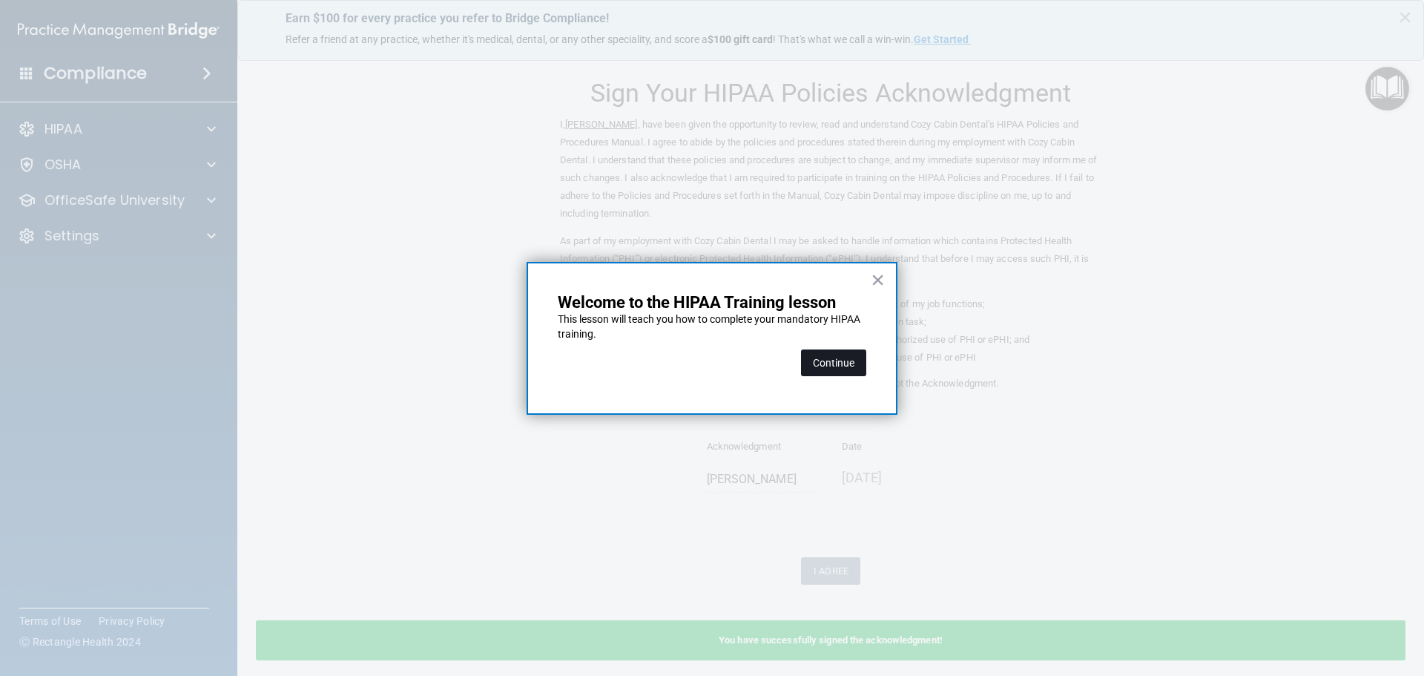
click at [849, 362] on button "Continue" at bounding box center [833, 362] width 65 height 27
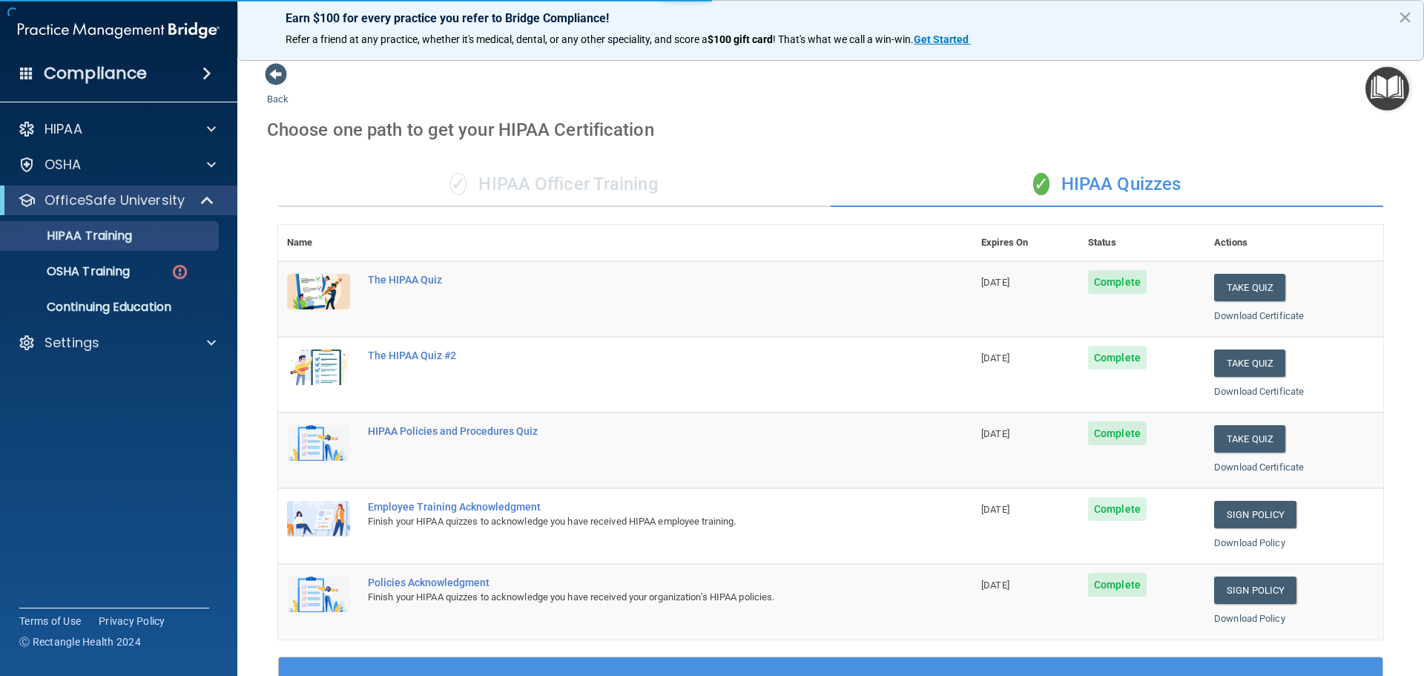
click at [1403, 88] on img "Open Resource Center" at bounding box center [1387, 89] width 44 height 44
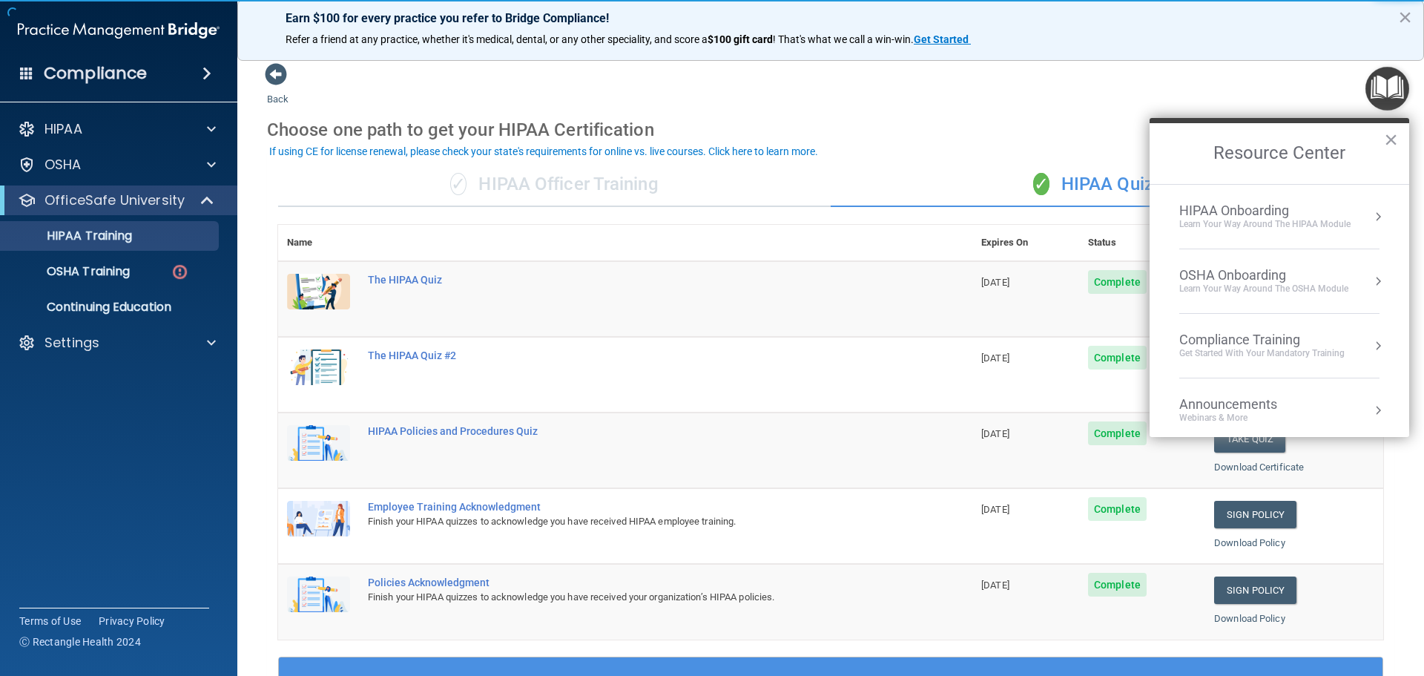
click at [588, 175] on div "✓ HIPAA Officer Training" at bounding box center [554, 184] width 552 height 44
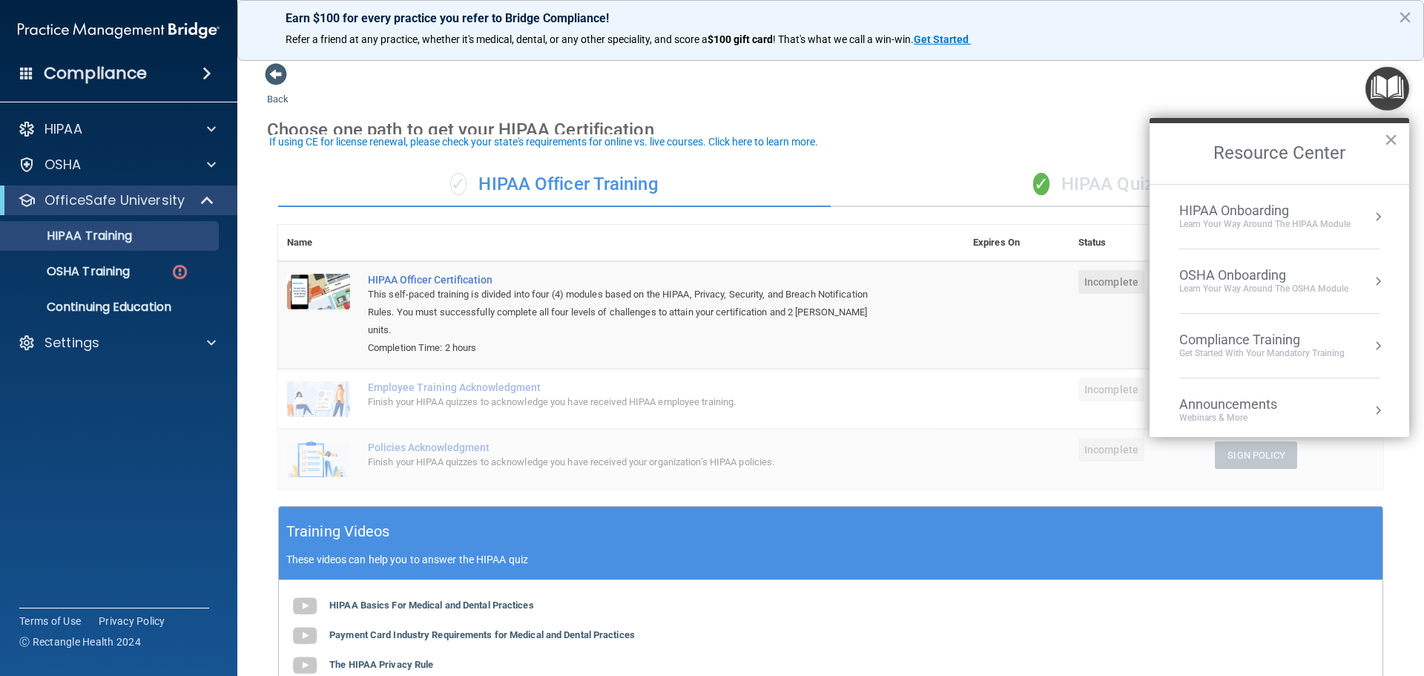
scroll to position [74, 0]
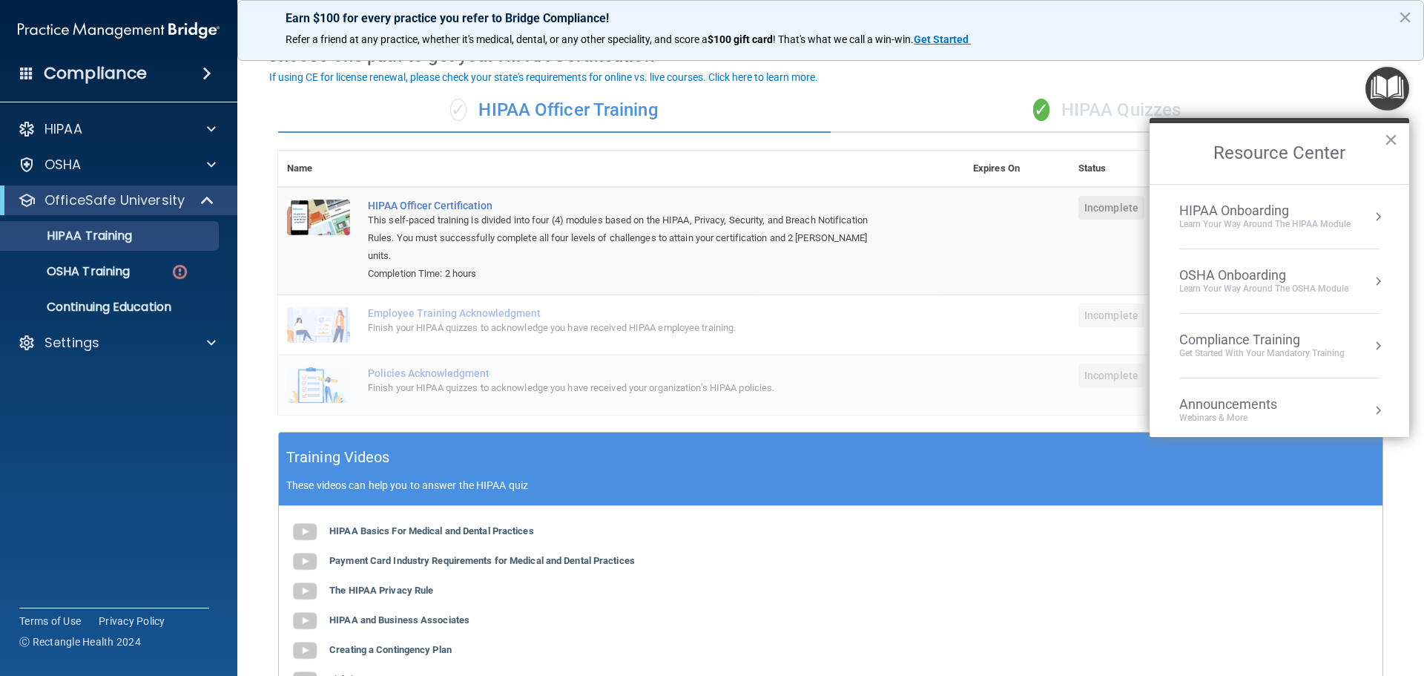
click at [1127, 216] on span "Incomplete" at bounding box center [1111, 208] width 66 height 24
click at [1394, 139] on button "×" at bounding box center [1391, 140] width 14 height 24
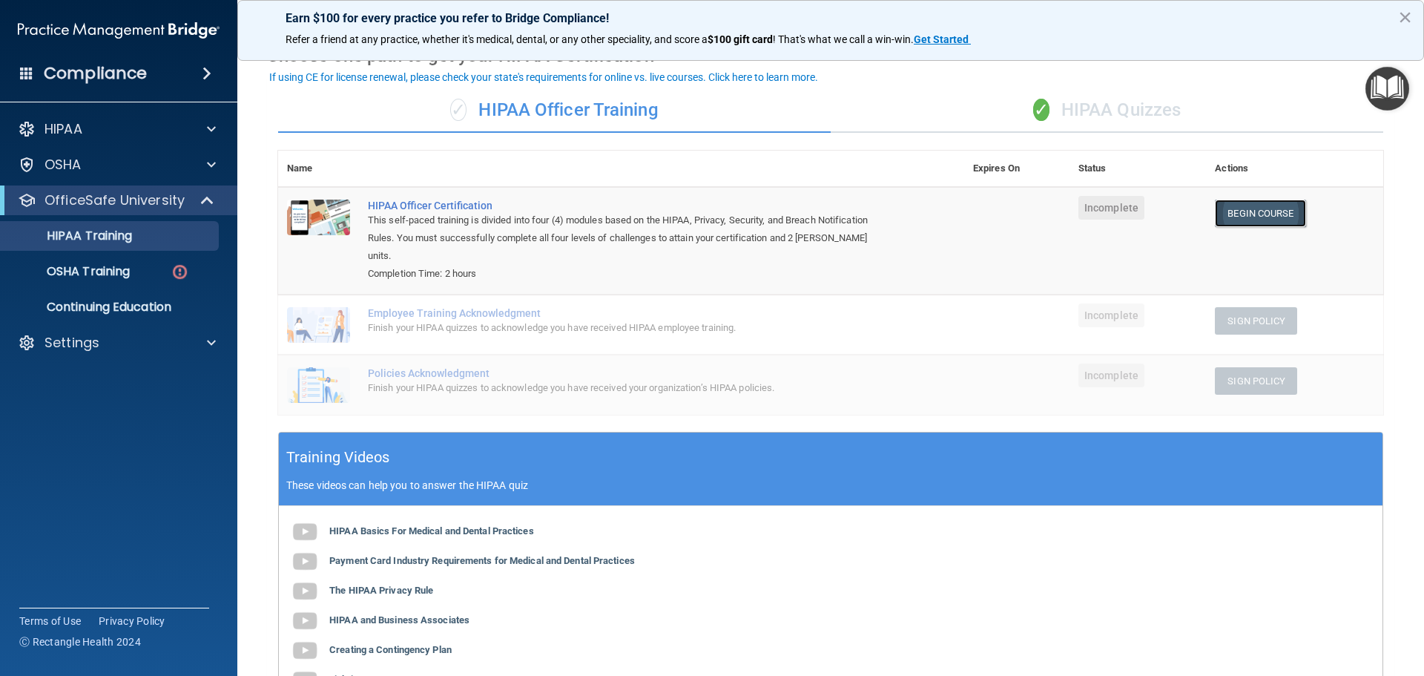
click at [1249, 218] on link "Begin Course" at bounding box center [1260, 212] width 90 height 27
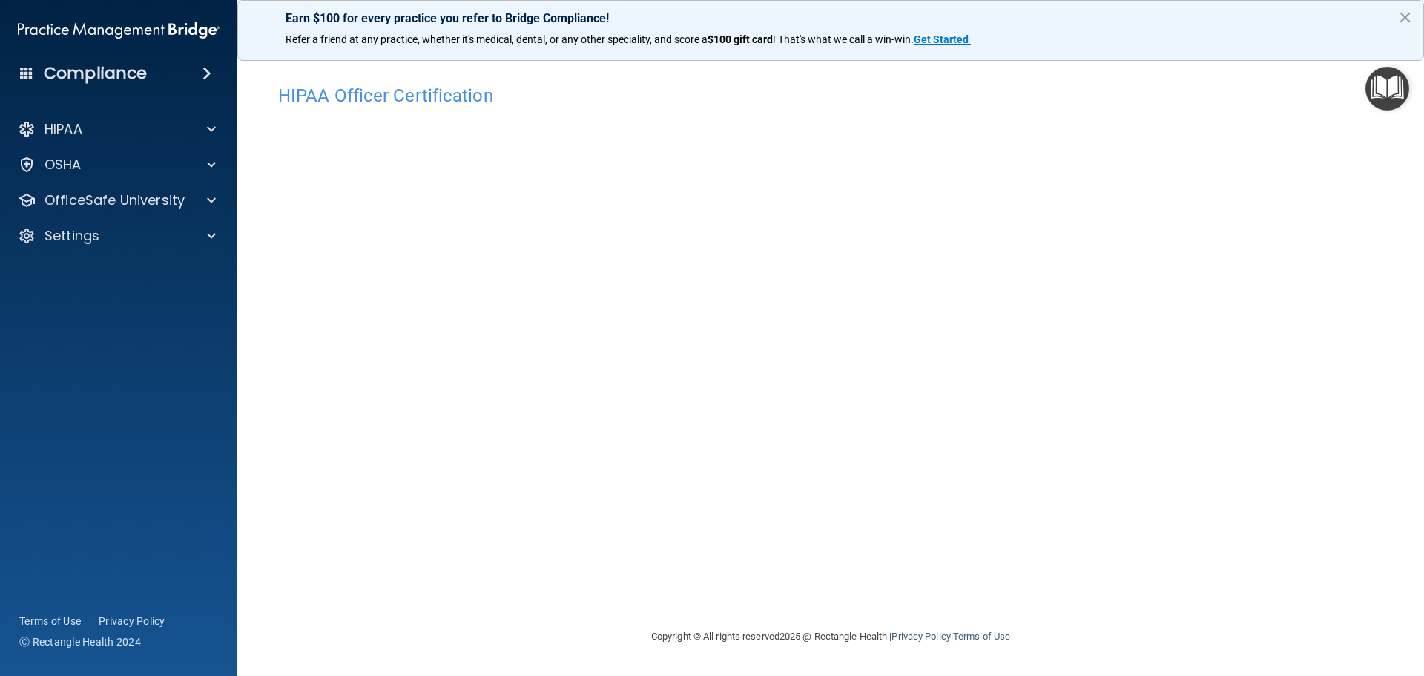
click at [1373, 91] on img "Open Resource Center" at bounding box center [1387, 89] width 44 height 44
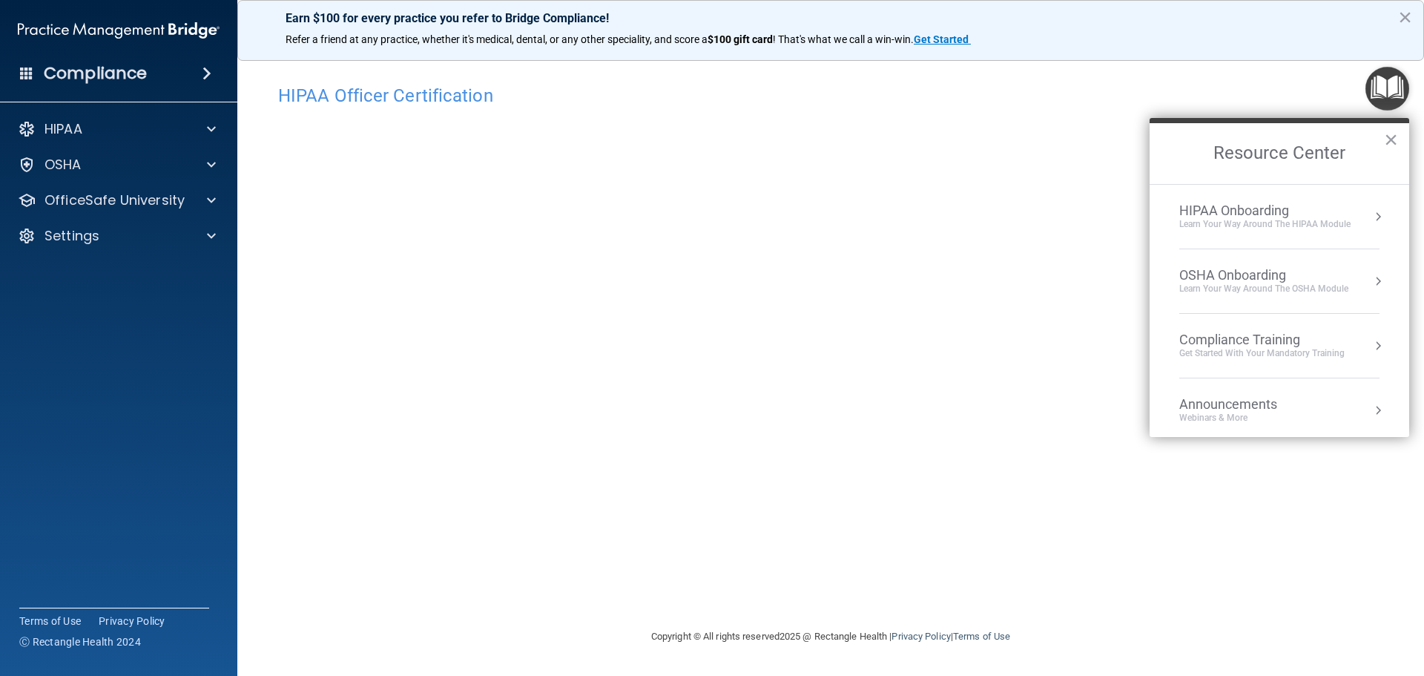
click at [1287, 354] on div "Get Started with your mandatory training" at bounding box center [1261, 353] width 165 height 13
click at [1232, 215] on div "HIPAA Training for Members" at bounding box center [1243, 208] width 165 height 13
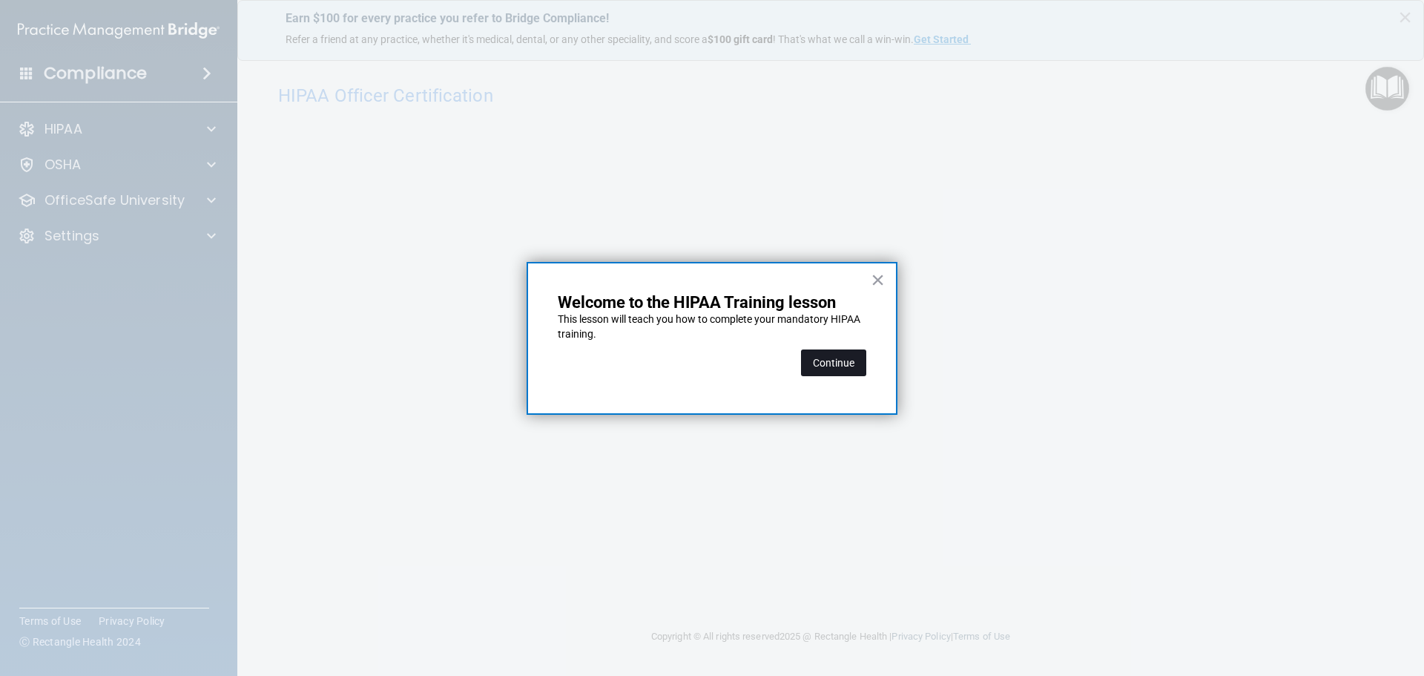
click at [814, 352] on button "Continue" at bounding box center [833, 362] width 65 height 27
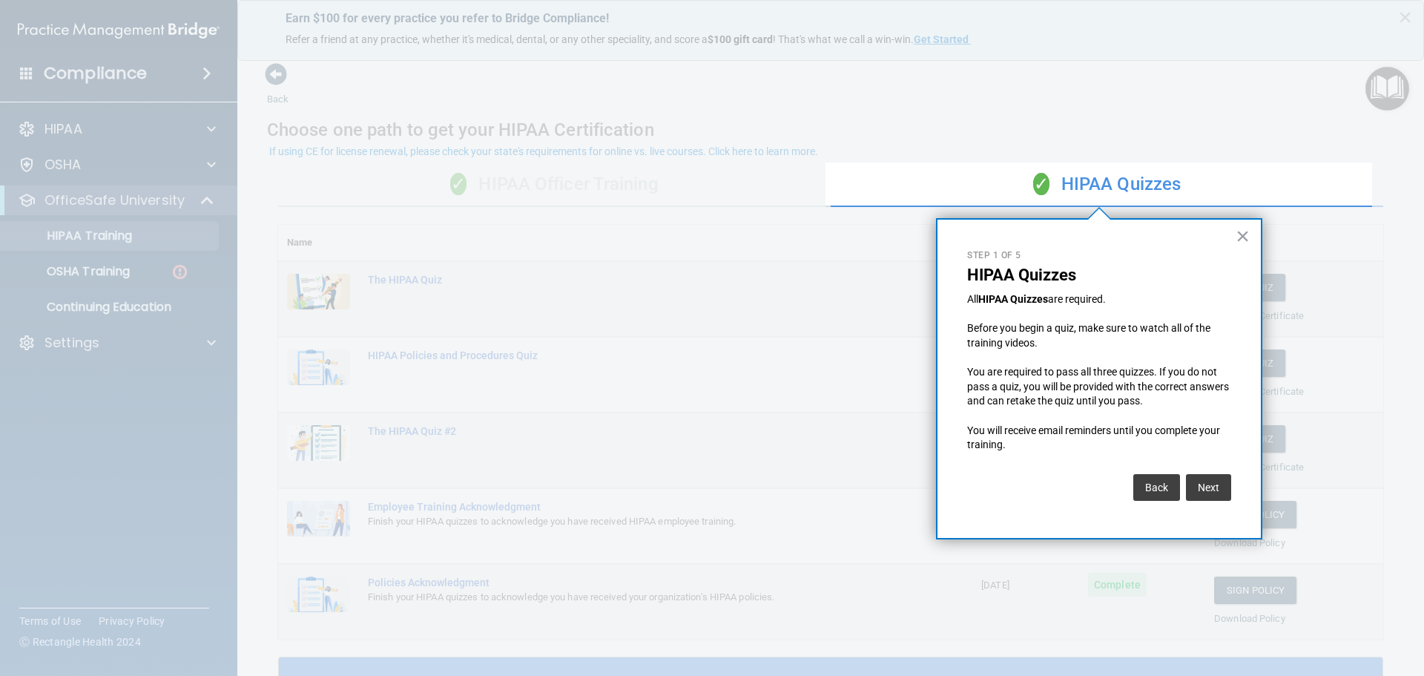
click at [1244, 237] on button "×" at bounding box center [1242, 236] width 14 height 24
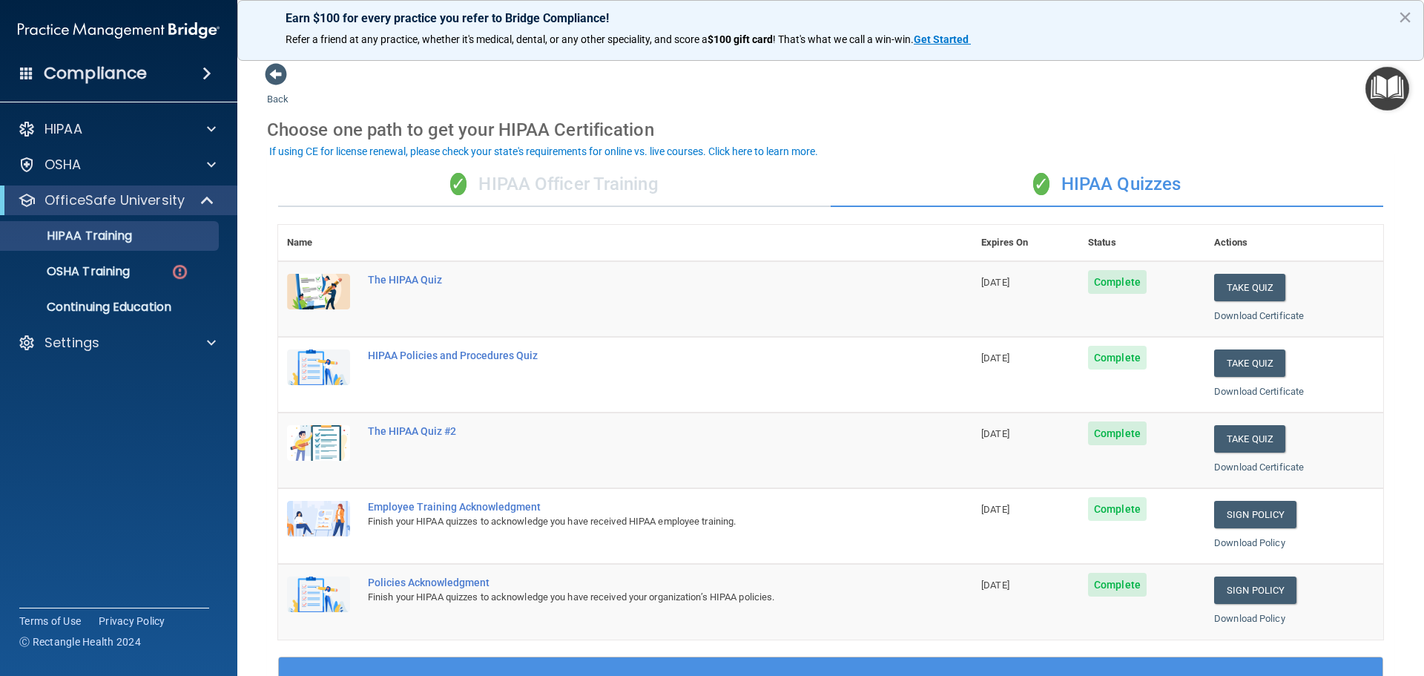
click at [489, 197] on div "✓ HIPAA Officer Training" at bounding box center [554, 184] width 552 height 44
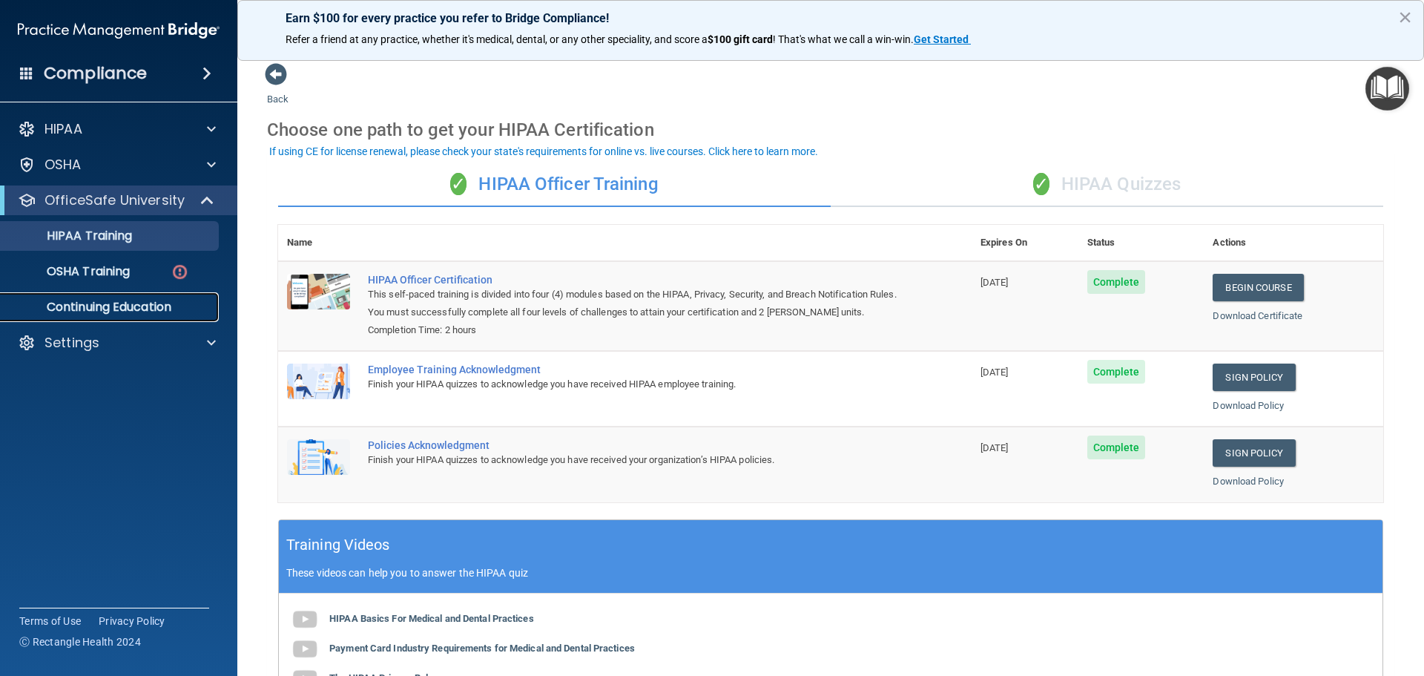
click at [113, 308] on p "Continuing Education" at bounding box center [111, 307] width 202 height 15
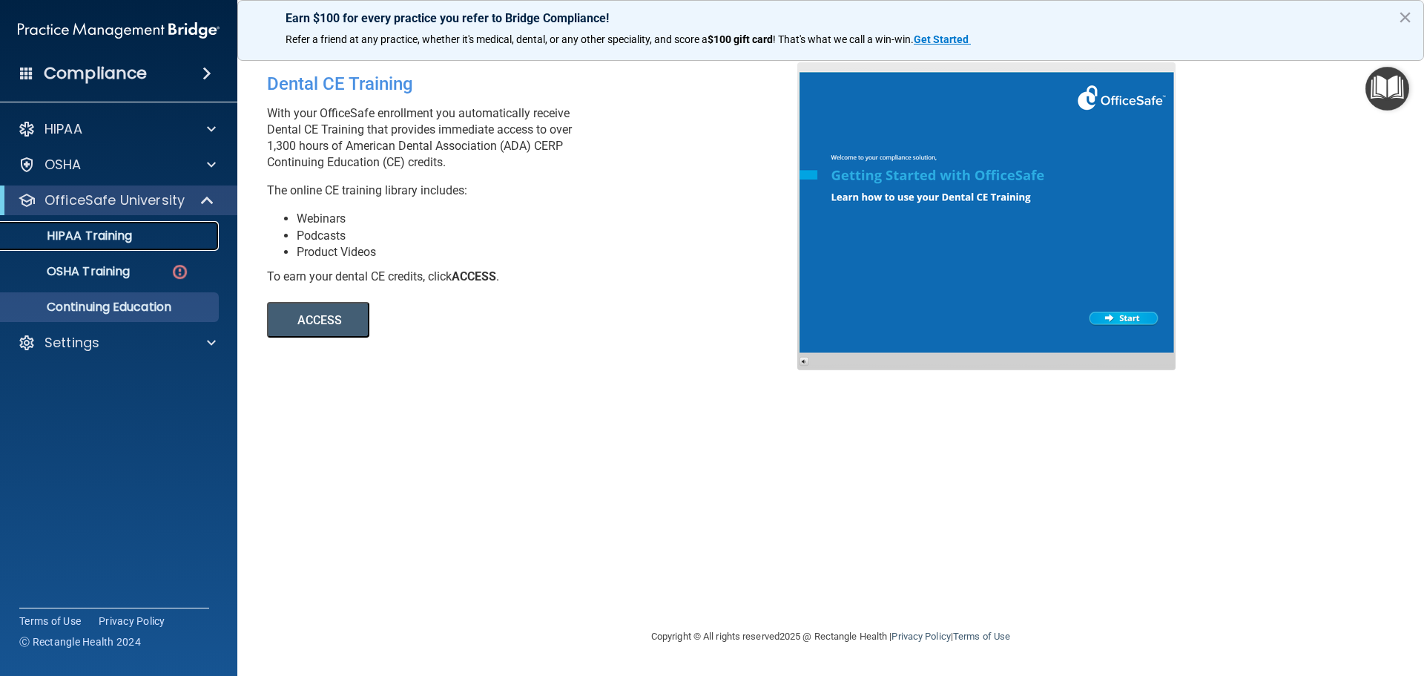
click at [151, 246] on link "HIPAA Training" at bounding box center [102, 236] width 234 height 30
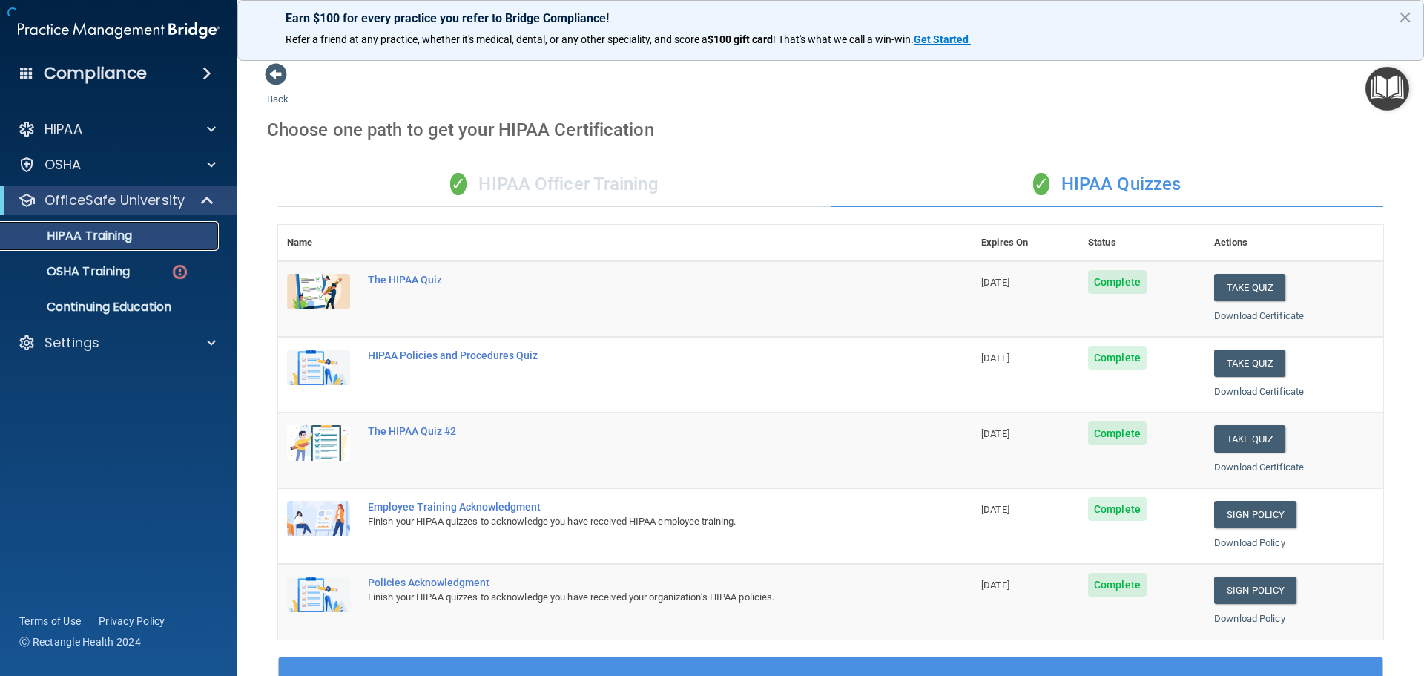
click at [154, 242] on div "HIPAA Training" at bounding box center [111, 235] width 202 height 15
click at [1391, 75] on img "Open Resource Center" at bounding box center [1387, 89] width 44 height 44
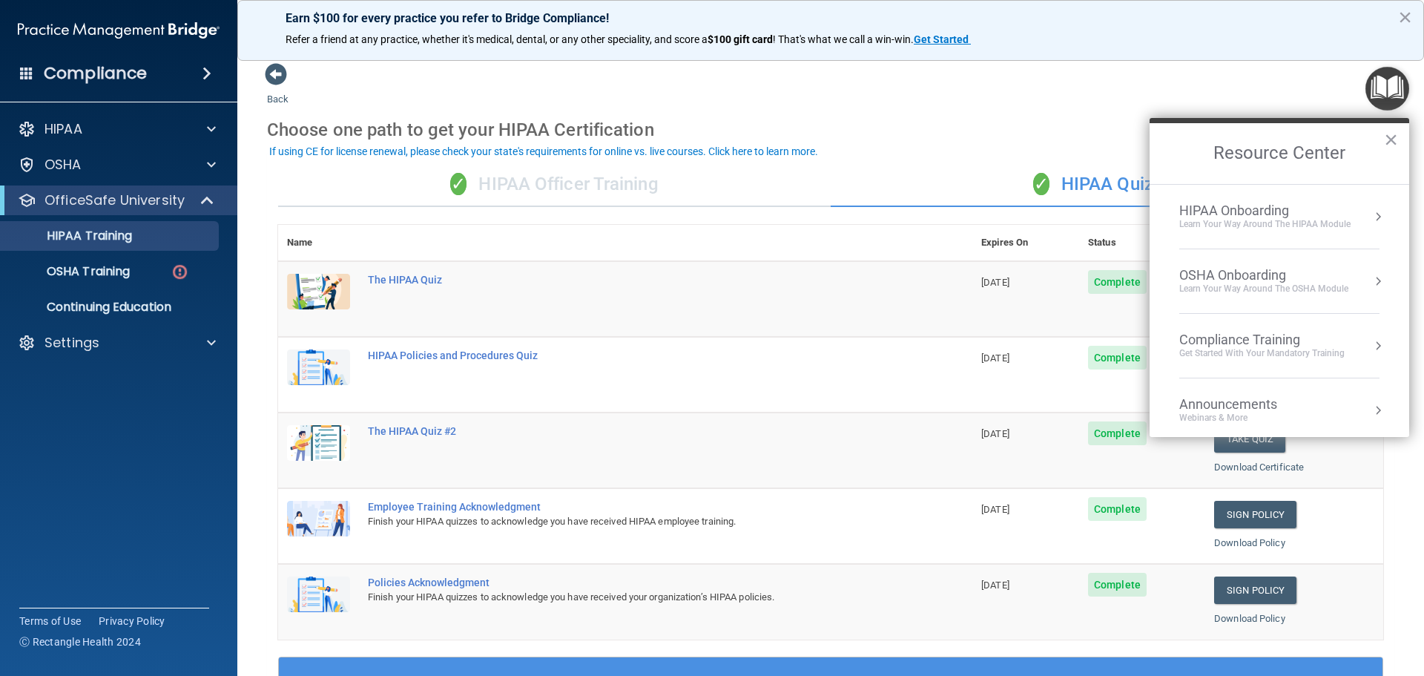
click at [1304, 222] on div "Learn Your Way around the HIPAA module" at bounding box center [1264, 224] width 171 height 13
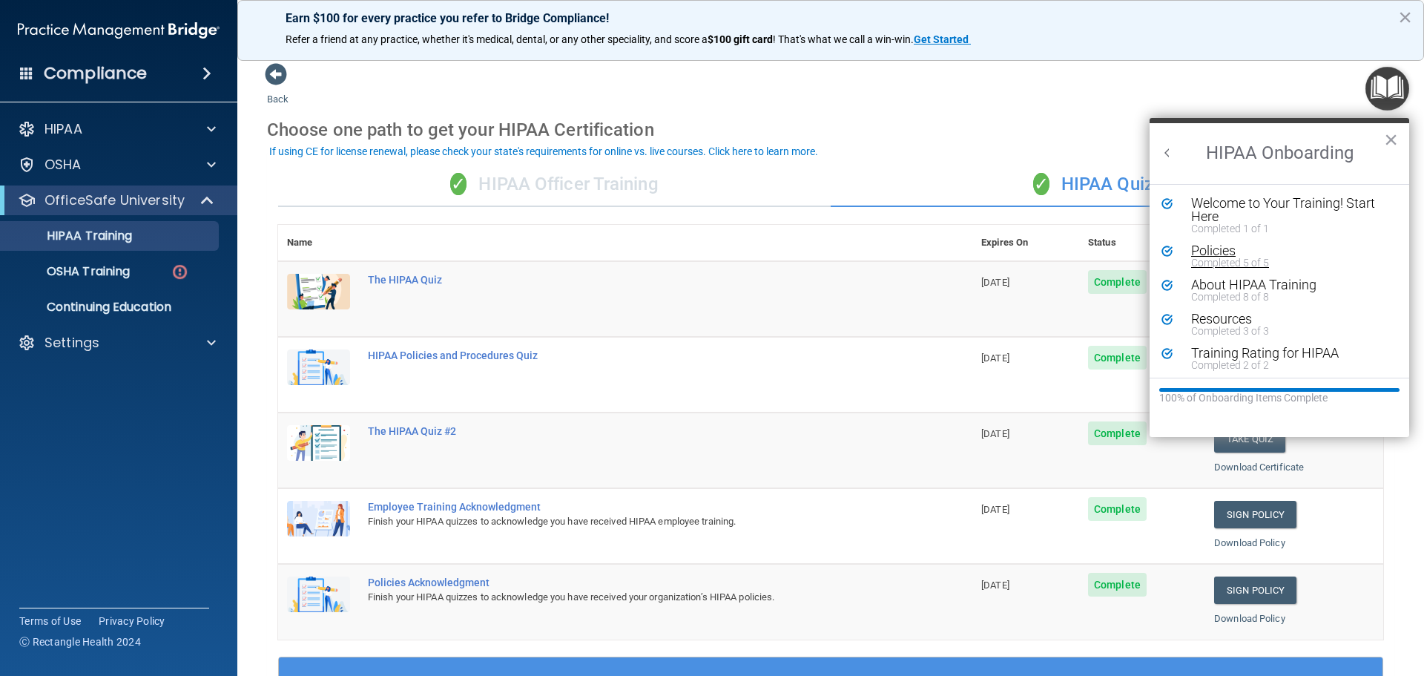
scroll to position [3, 0]
click at [1390, 142] on button "×" at bounding box center [1391, 140] width 14 height 24
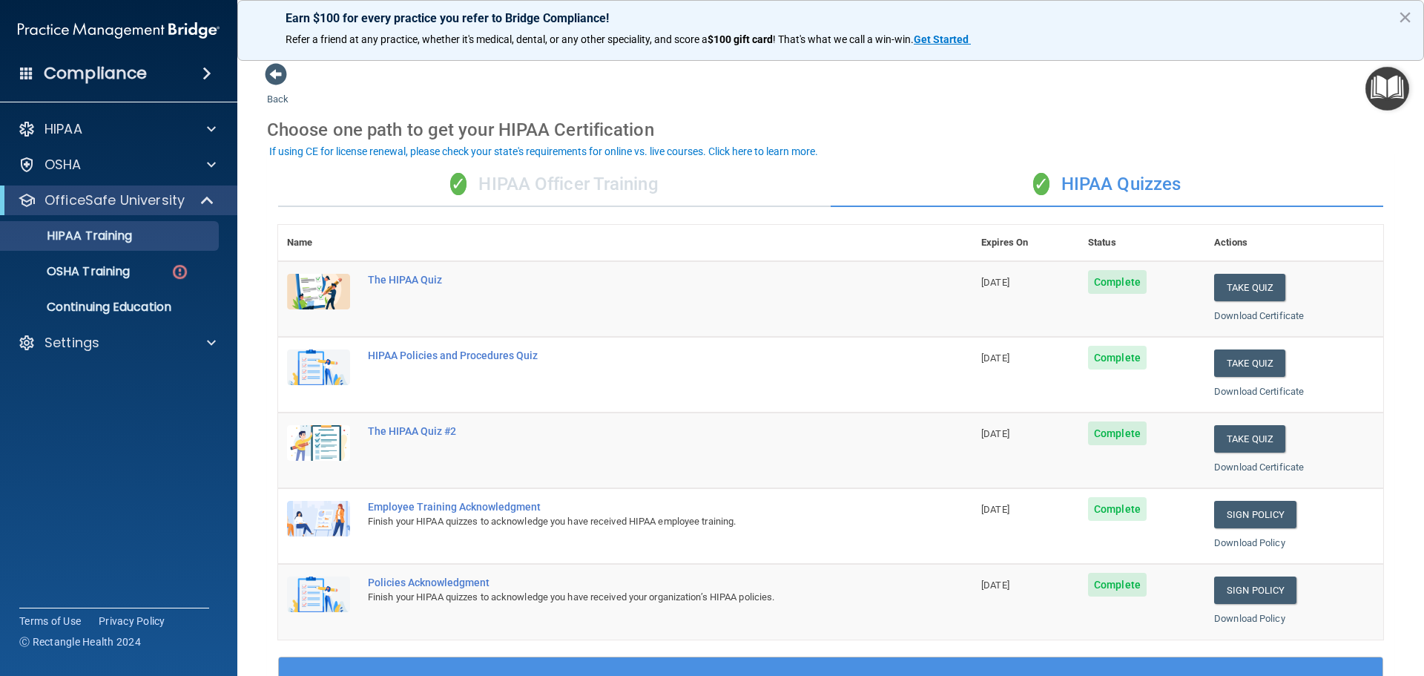
click at [1390, 104] on img "Open Resource Center" at bounding box center [1387, 89] width 44 height 44
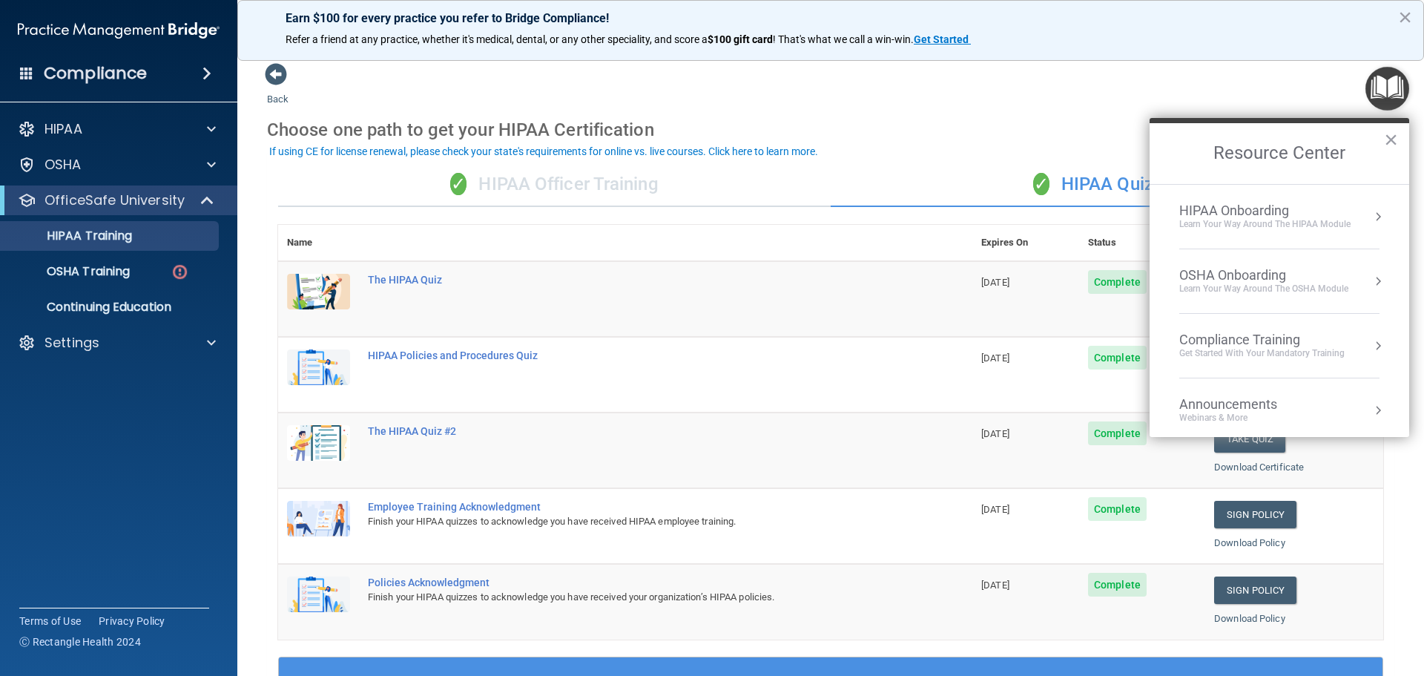
click at [1267, 271] on div "OSHA Onboarding" at bounding box center [1263, 275] width 169 height 16
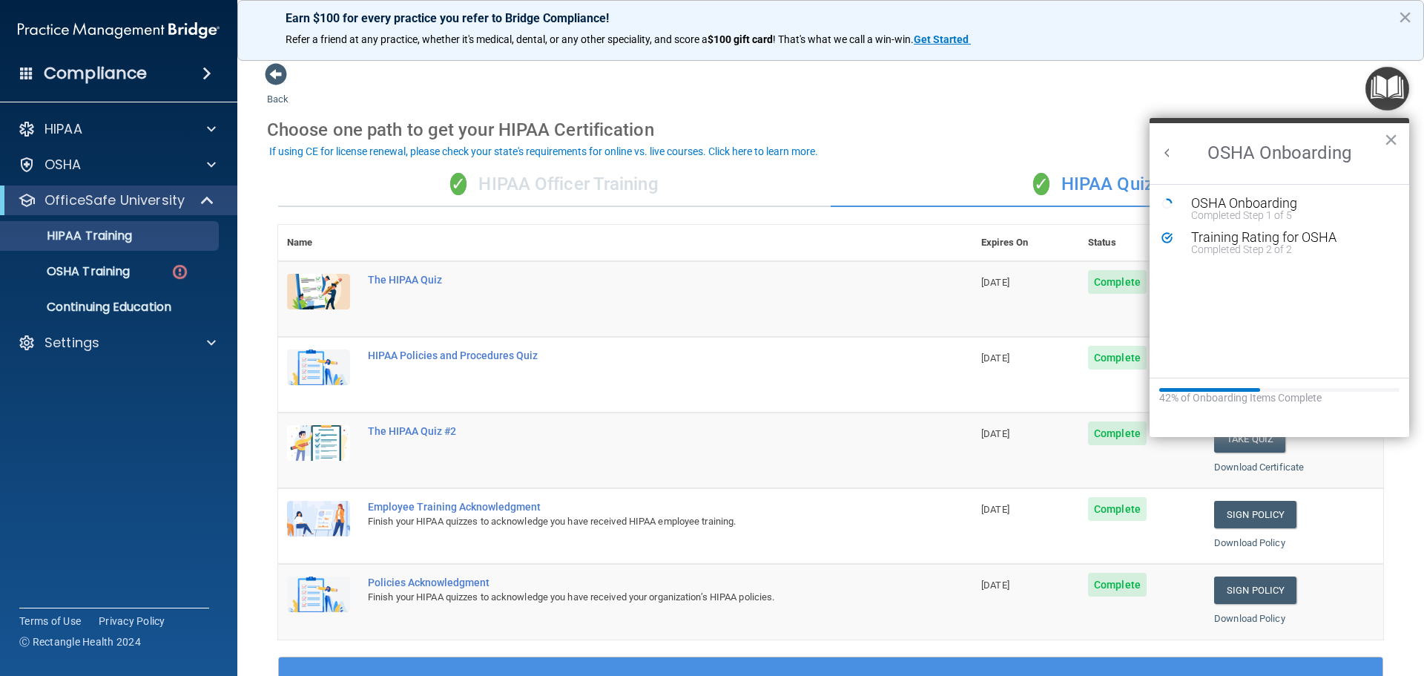
scroll to position [0, 0]
click at [1271, 210] on div "Completed Step 1 of 5" at bounding box center [1290, 215] width 199 height 10
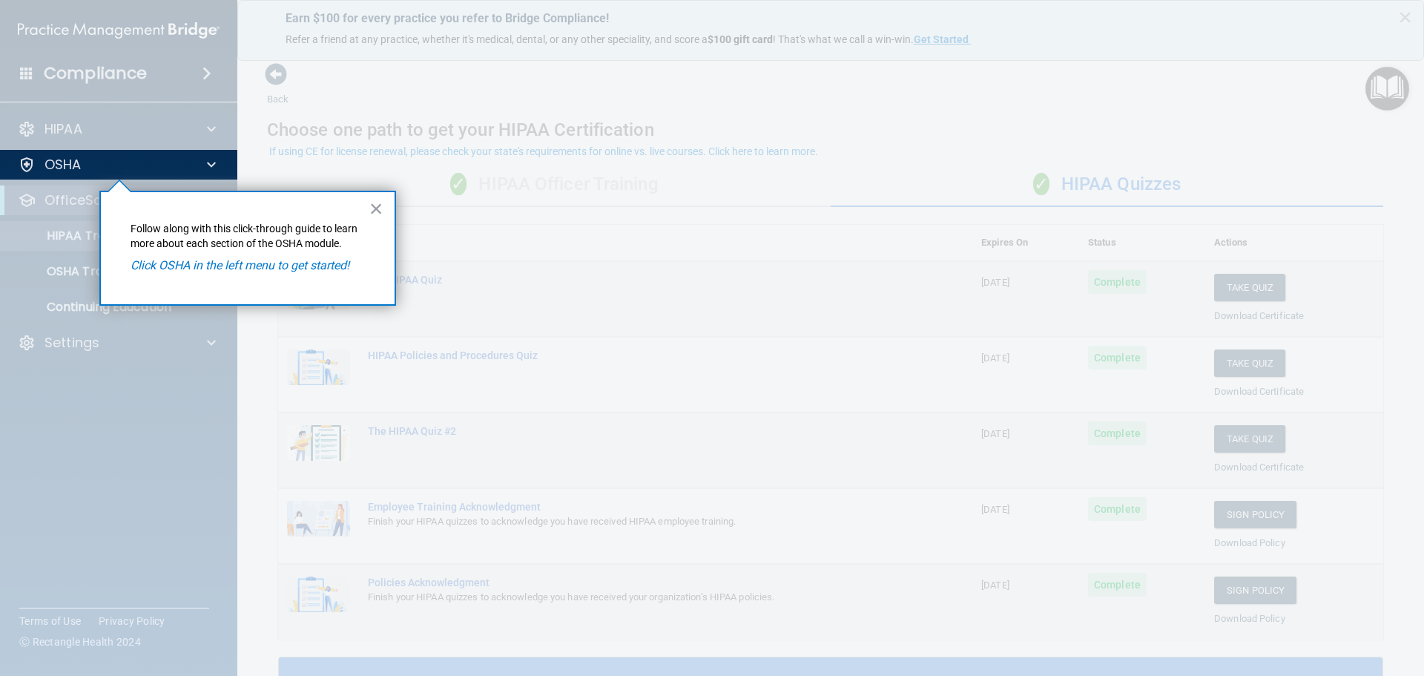
click at [252, 258] on div "× Follow along with this click-through guide to learn more about each section o…" at bounding box center [247, 248] width 297 height 115
click at [256, 264] on em "Click OSHA in the left menu to get started!" at bounding box center [240, 265] width 219 height 14
drag, startPoint x: 383, startPoint y: 211, endPoint x: 229, endPoint y: 187, distance: 156.1
click at [383, 211] on div "× Follow along with this click-through guide to learn more about each section o…" at bounding box center [247, 248] width 297 height 115
click at [373, 199] on button "×" at bounding box center [376, 209] width 14 height 24
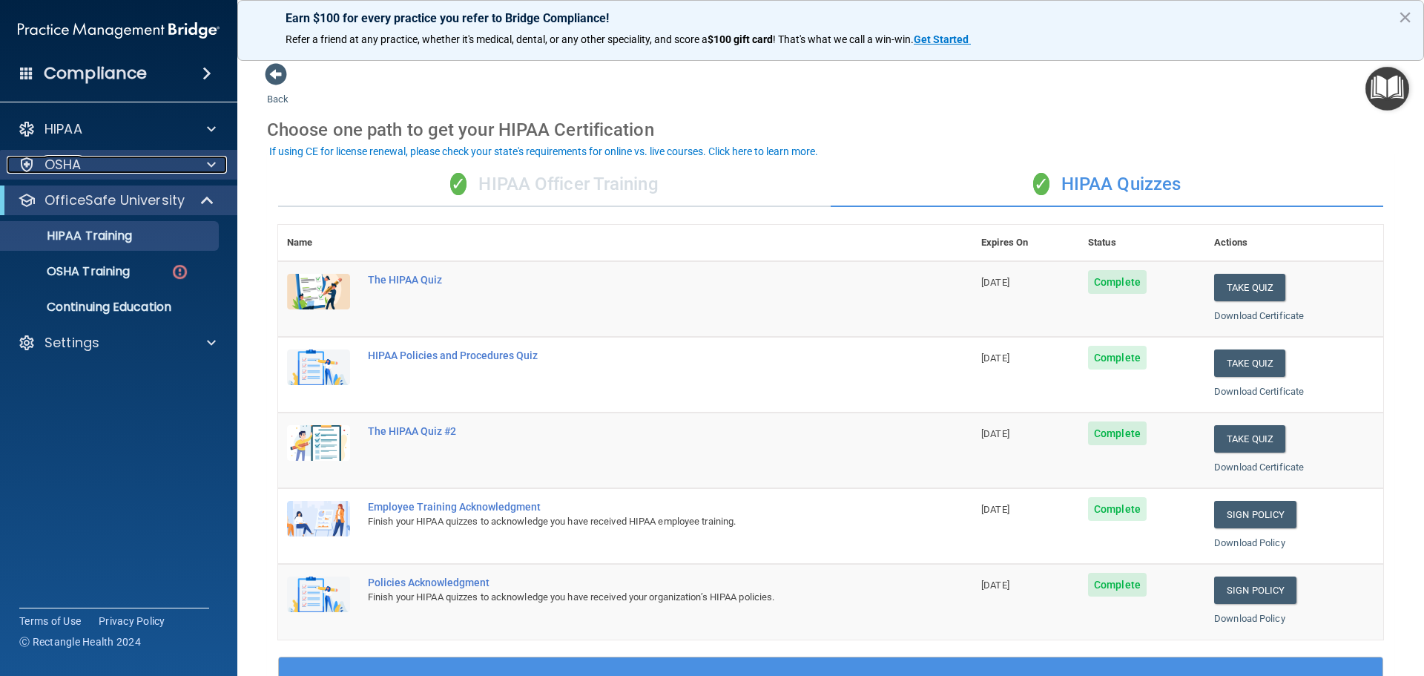
click at [86, 169] on div "OSHA" at bounding box center [99, 165] width 184 height 18
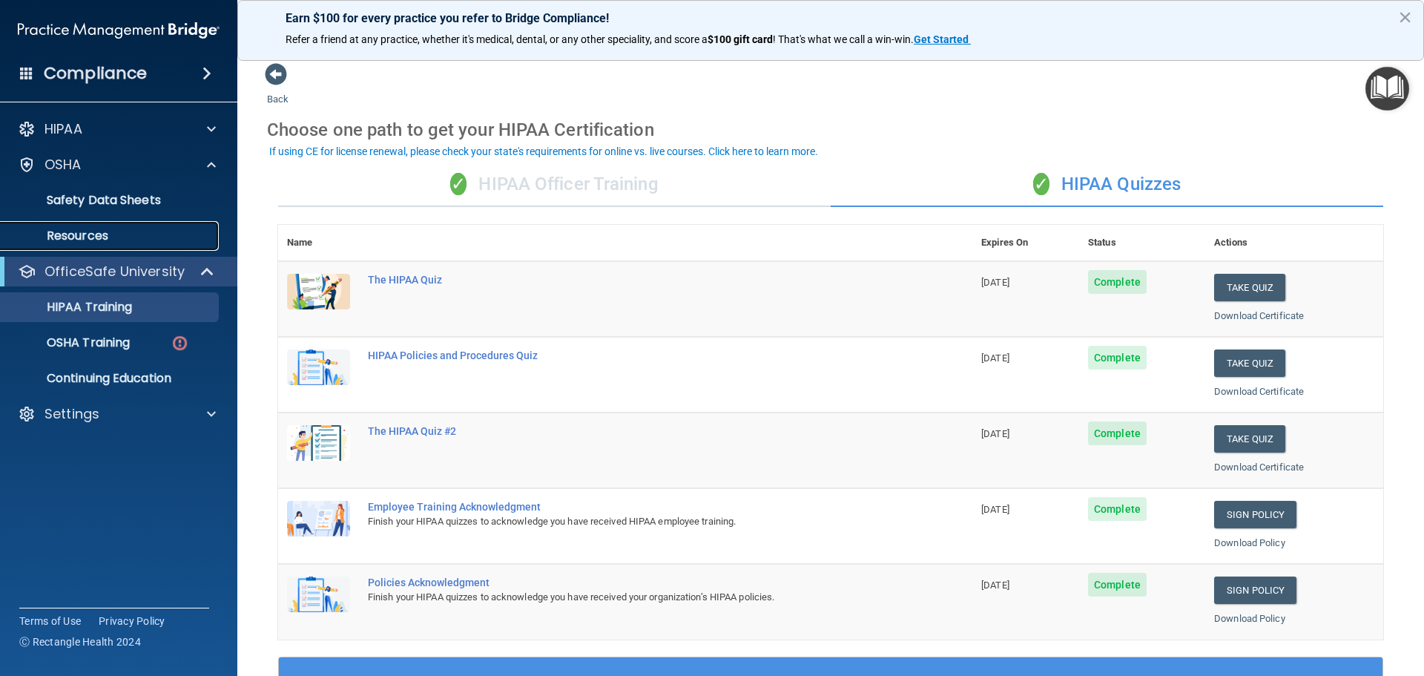
click at [96, 237] on p "Resources" at bounding box center [111, 235] width 202 height 15
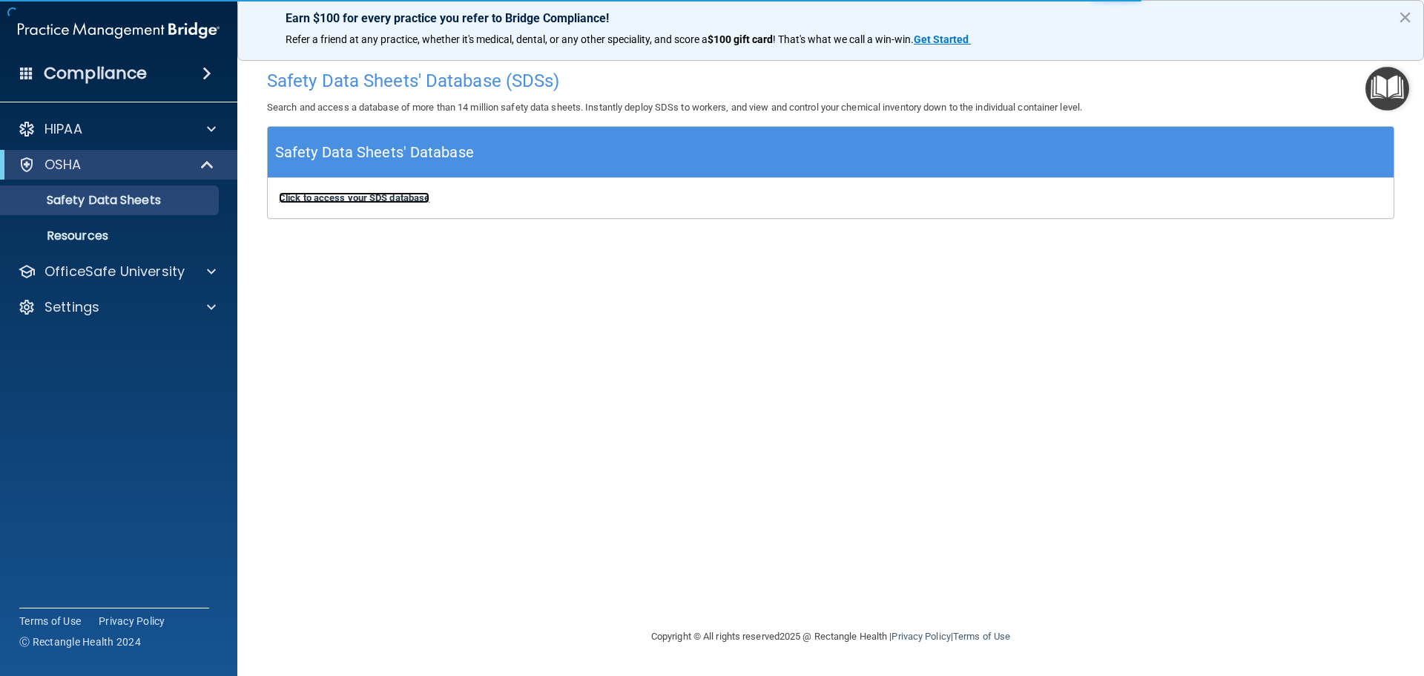
click at [357, 200] on b "Click to access your SDS database" at bounding box center [354, 197] width 151 height 11
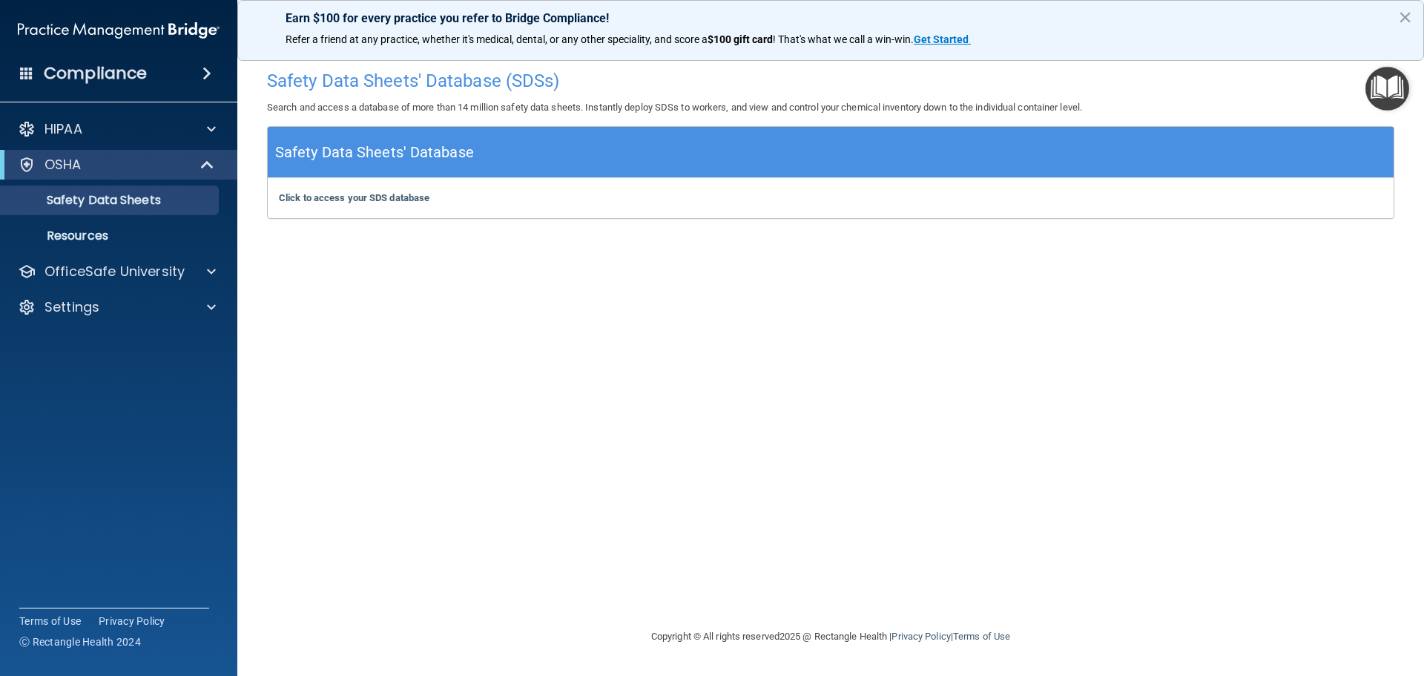
click at [676, 291] on div "Safety Data Sheets' Database (SDSs) Search and access a database of more than 1…" at bounding box center [830, 337] width 1127 height 550
click at [100, 165] on div "OSHA" at bounding box center [98, 165] width 183 height 18
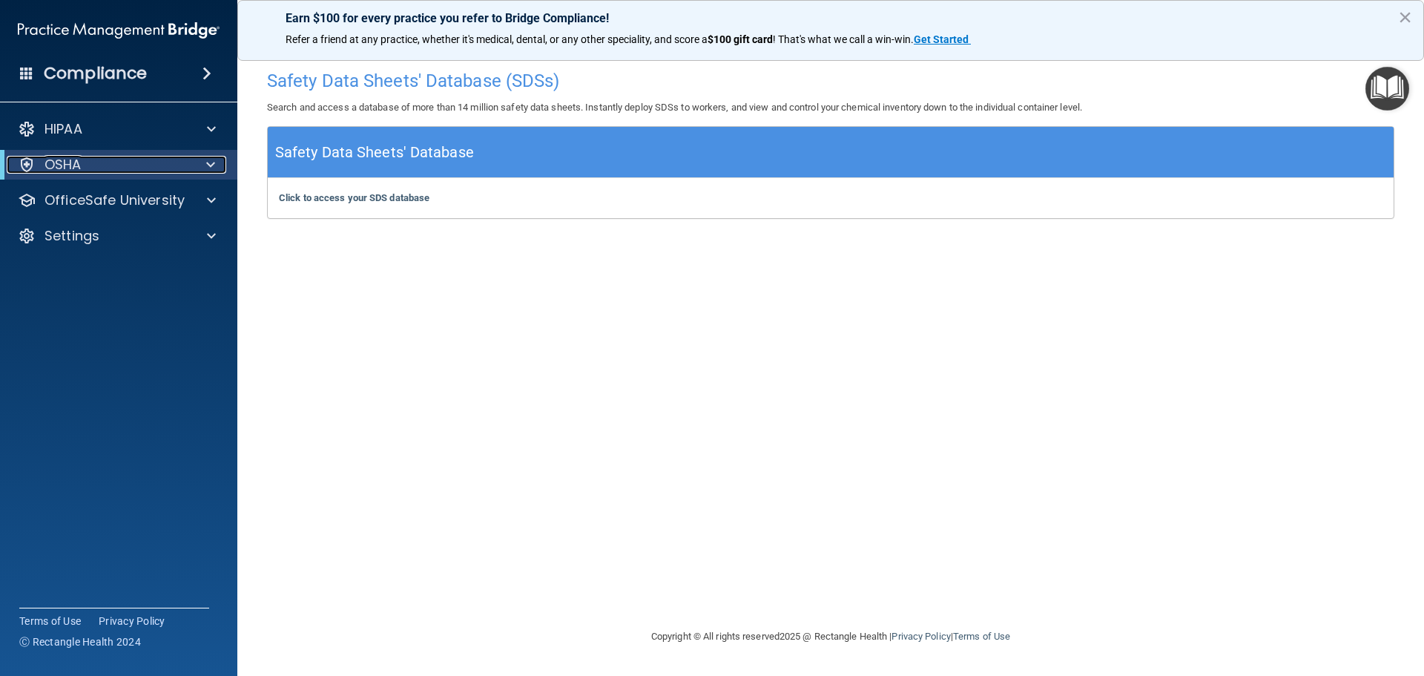
click at [101, 165] on div "OSHA" at bounding box center [98, 165] width 183 height 18
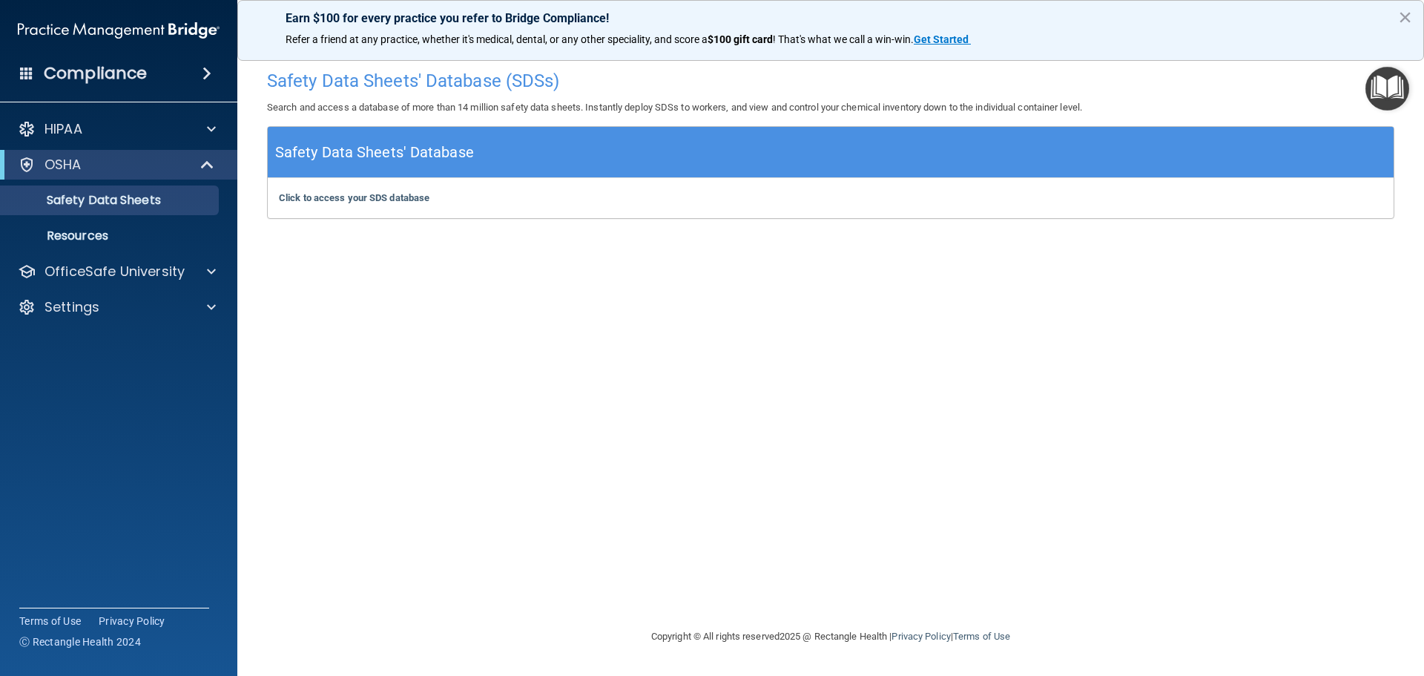
click at [860, 460] on div "Safety Data Sheets' Database (SDSs) Search and access a database of more than 1…" at bounding box center [830, 337] width 1127 height 550
click at [105, 222] on link "Resources" at bounding box center [102, 236] width 234 height 30
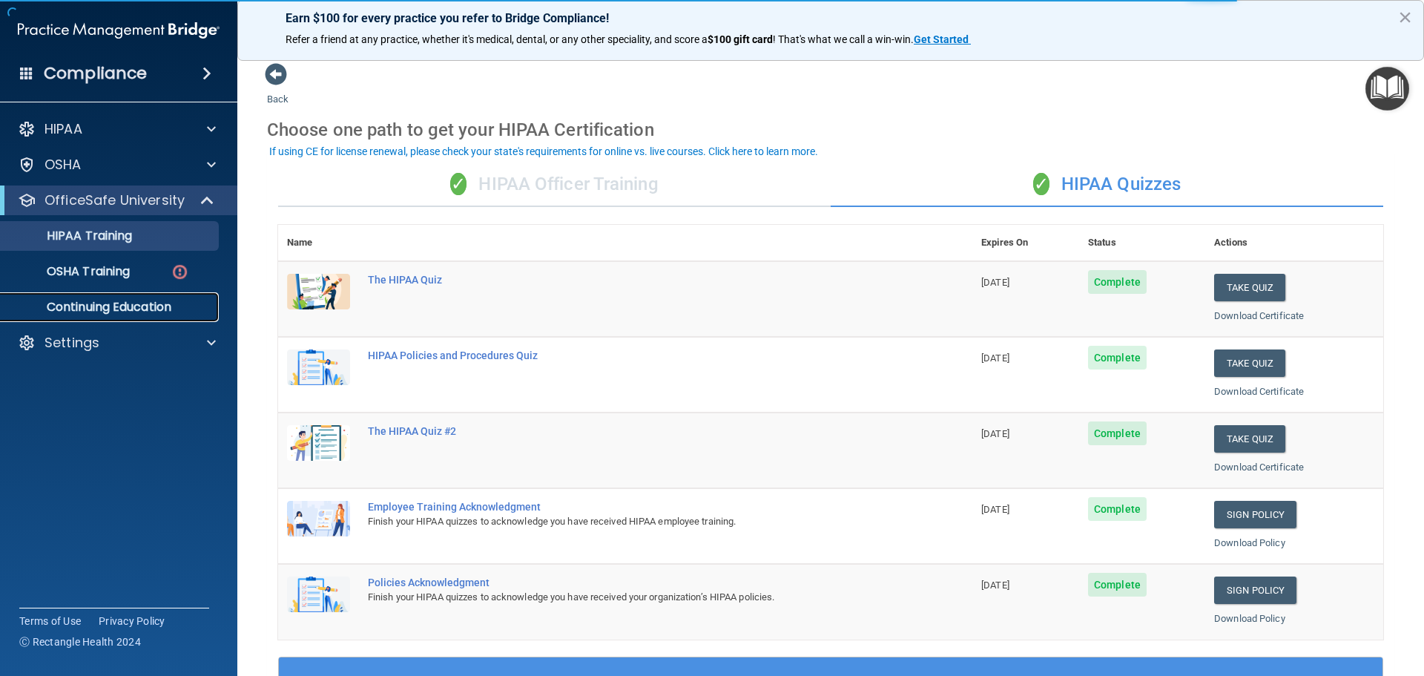
click at [149, 300] on p "Continuing Education" at bounding box center [111, 307] width 202 height 15
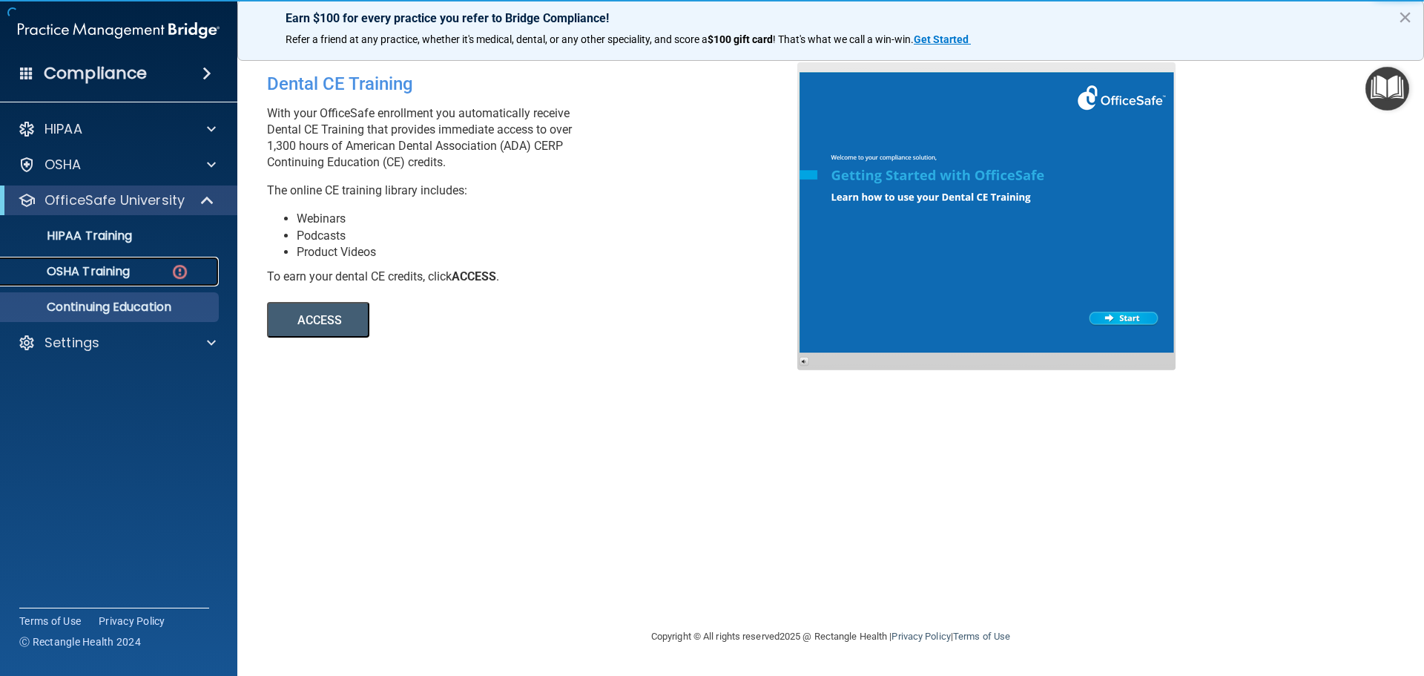
click at [129, 274] on p "OSHA Training" at bounding box center [70, 271] width 120 height 15
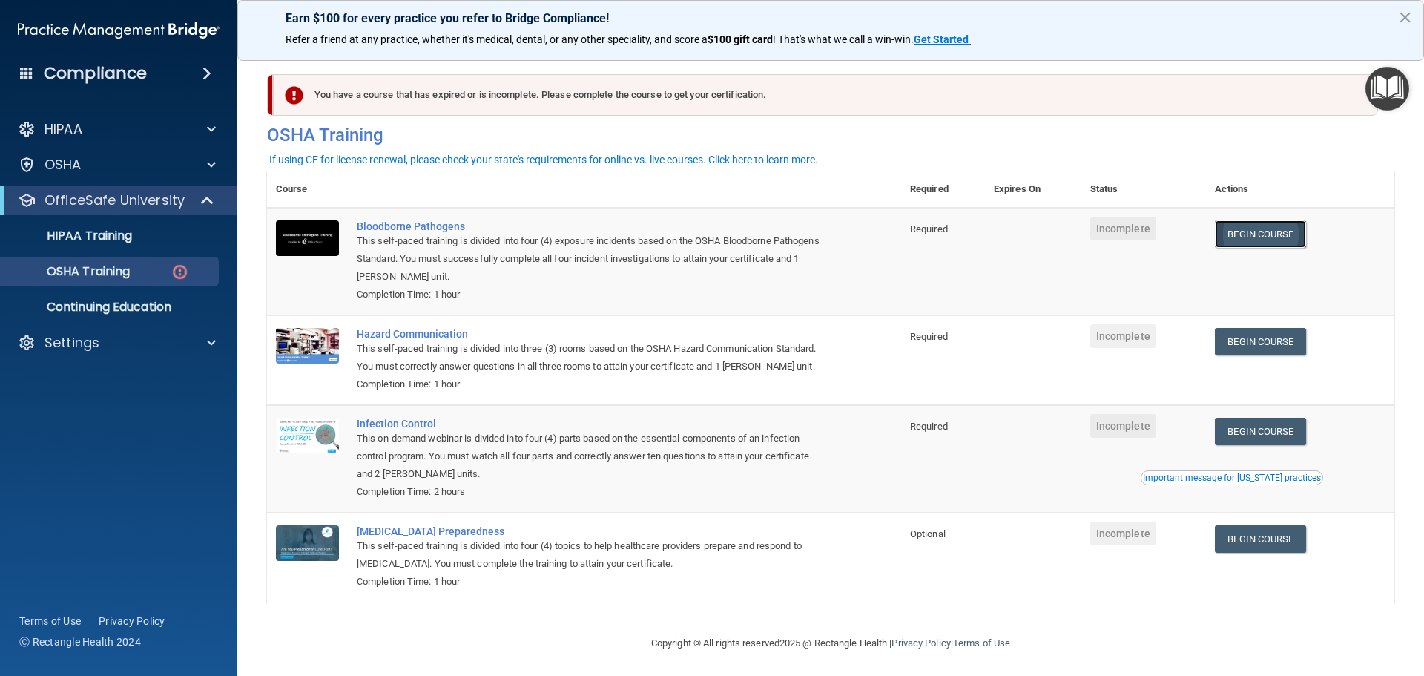
click at [1255, 233] on link "Begin Course" at bounding box center [1260, 233] width 90 height 27
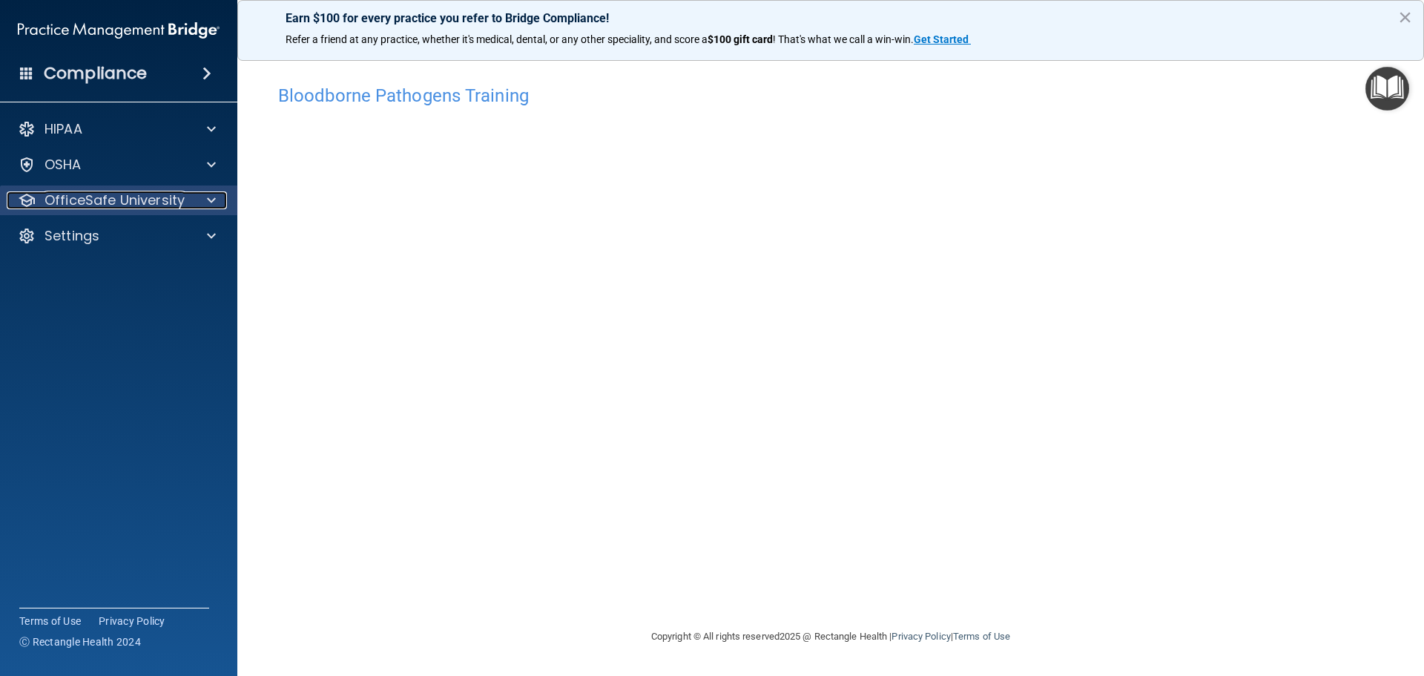
click at [52, 202] on p "OfficeSafe University" at bounding box center [114, 200] width 140 height 18
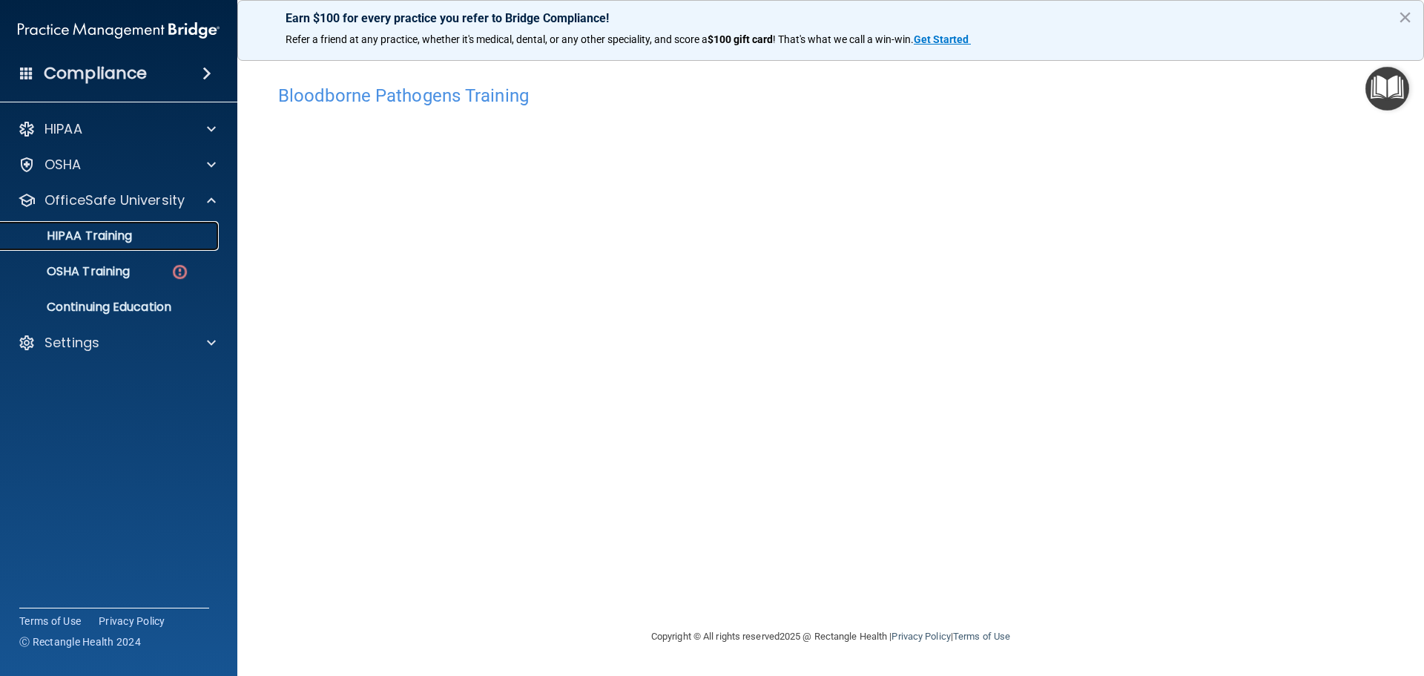
click at [106, 232] on p "HIPAA Training" at bounding box center [71, 235] width 122 height 15
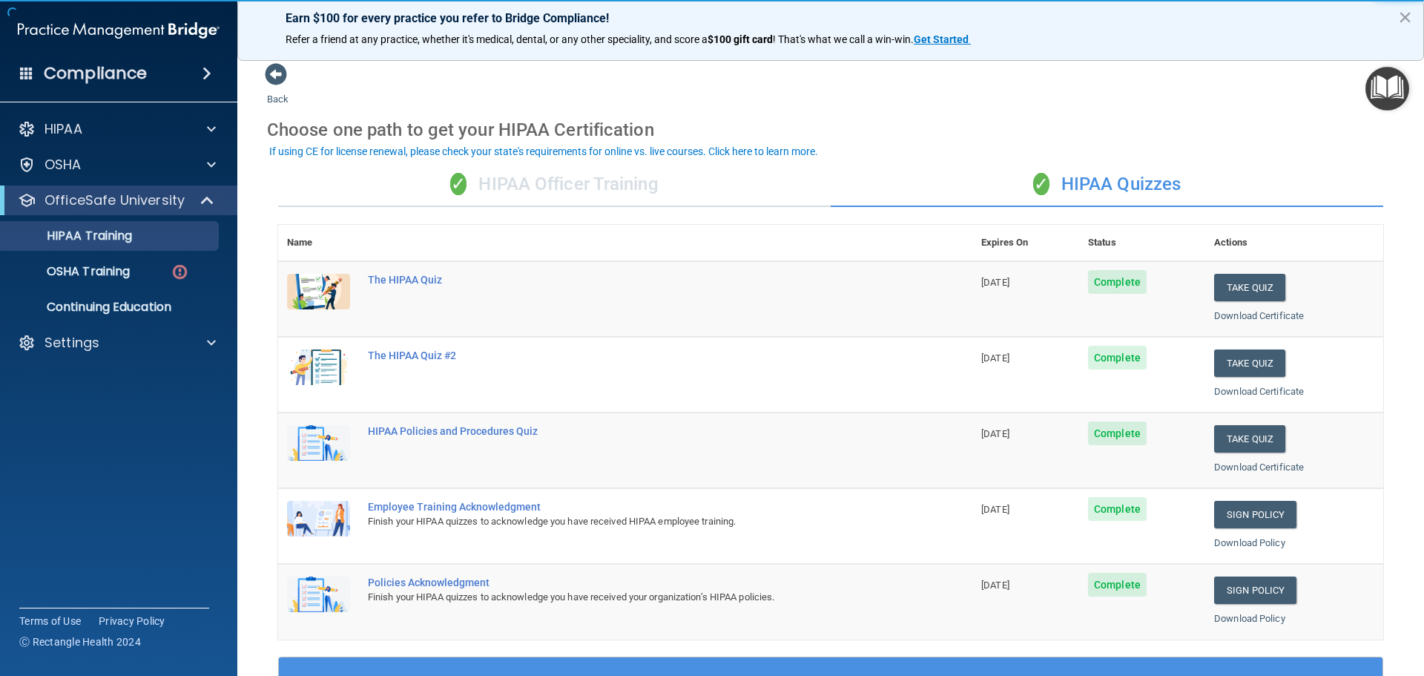
click at [113, 251] on ul "HIPAA Training OSHA Training Continuing Education" at bounding box center [119, 268] width 268 height 107
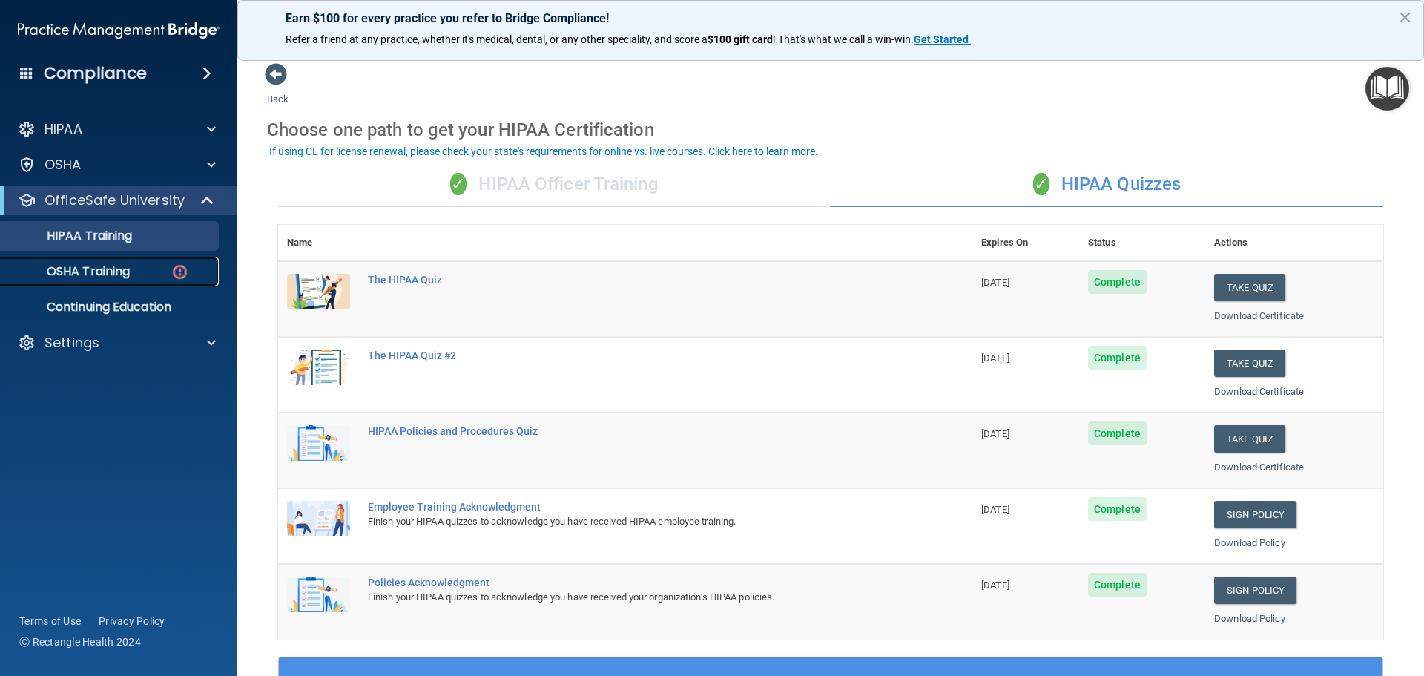
click at [114, 274] on p "OSHA Training" at bounding box center [70, 271] width 120 height 15
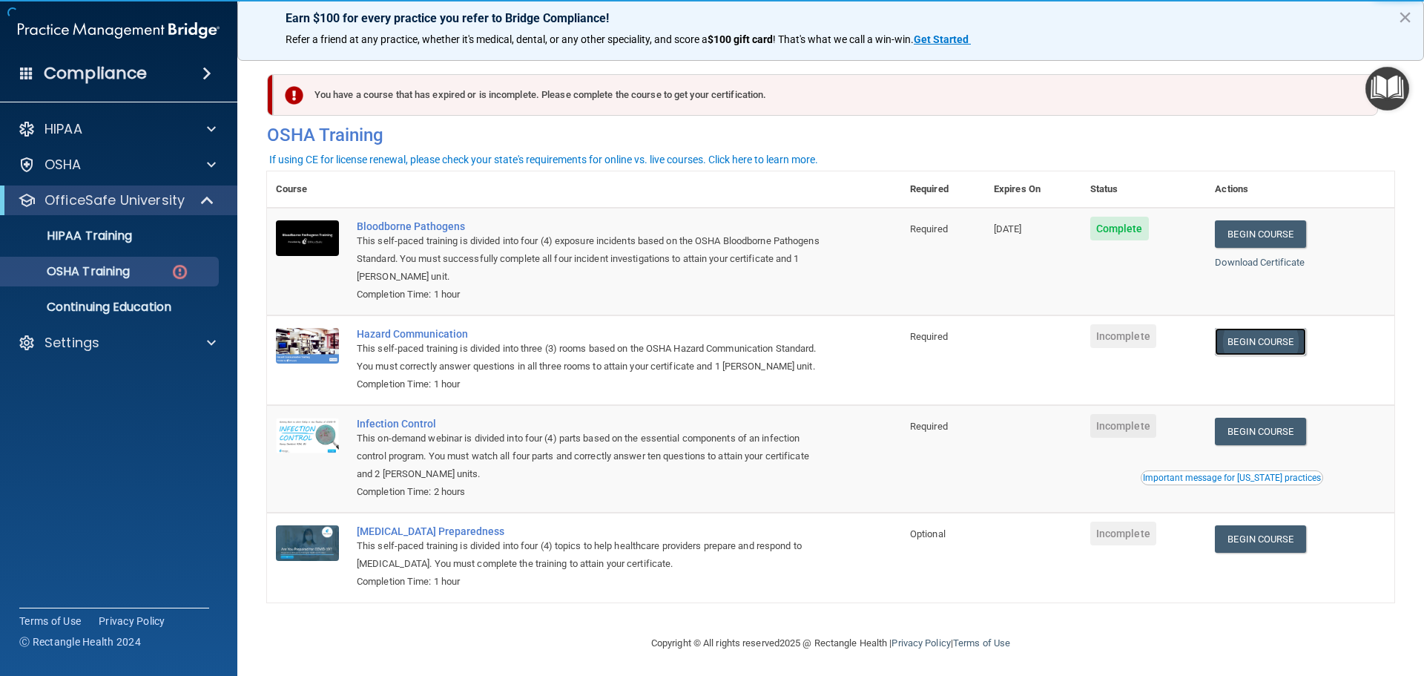
click at [1272, 345] on link "Begin Course" at bounding box center [1260, 341] width 90 height 27
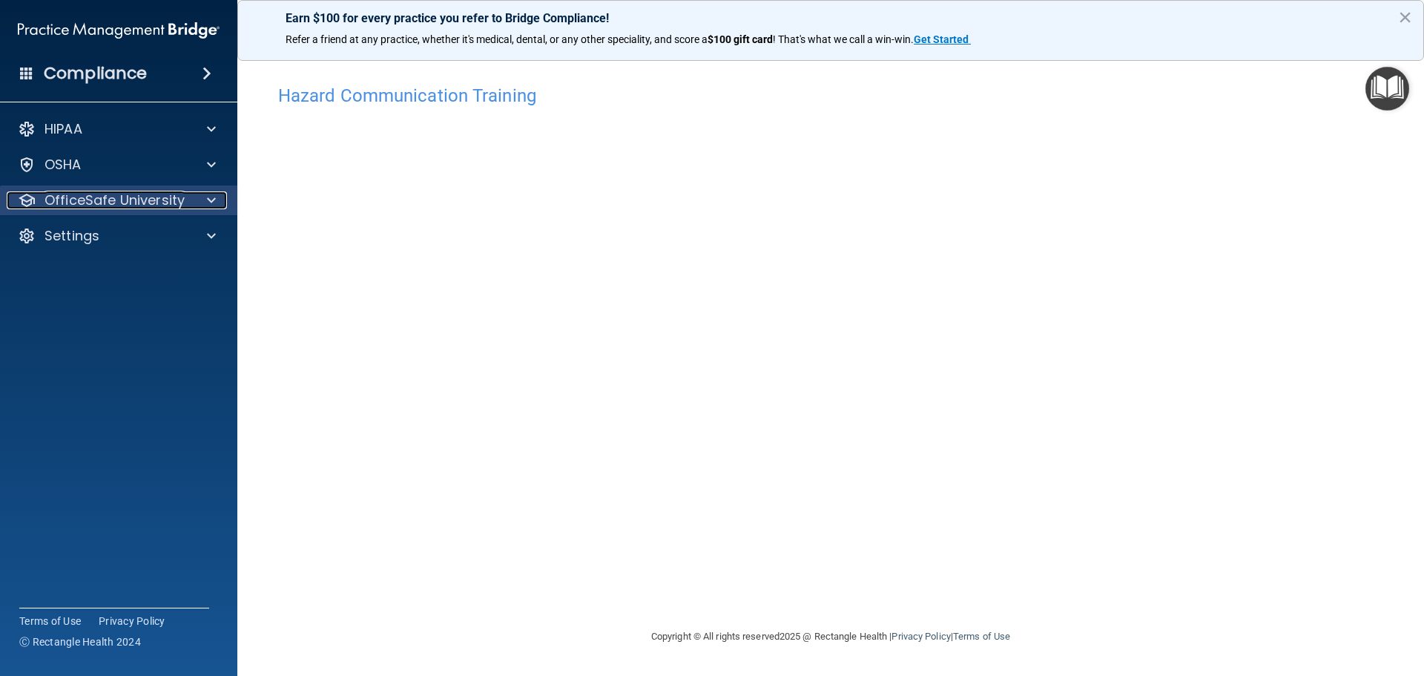
click at [79, 198] on p "OfficeSafe University" at bounding box center [114, 200] width 140 height 18
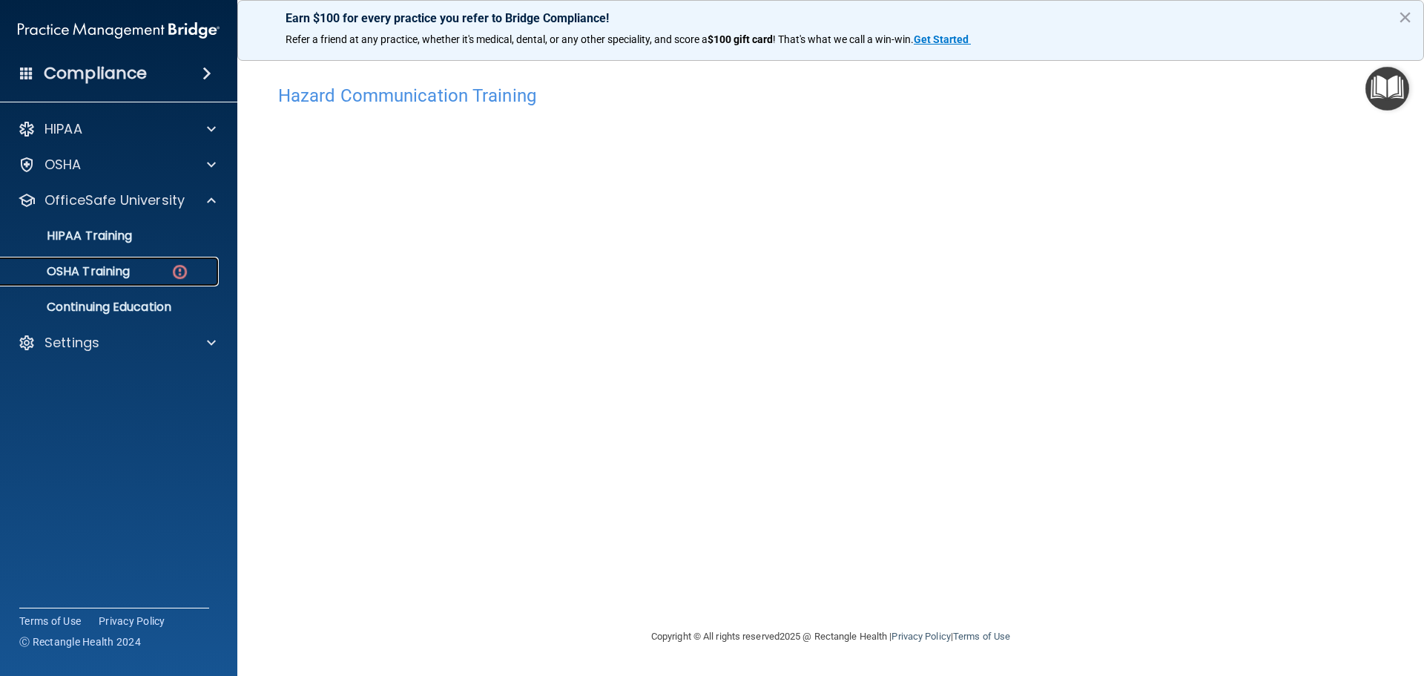
click at [130, 273] on p "OSHA Training" at bounding box center [70, 271] width 120 height 15
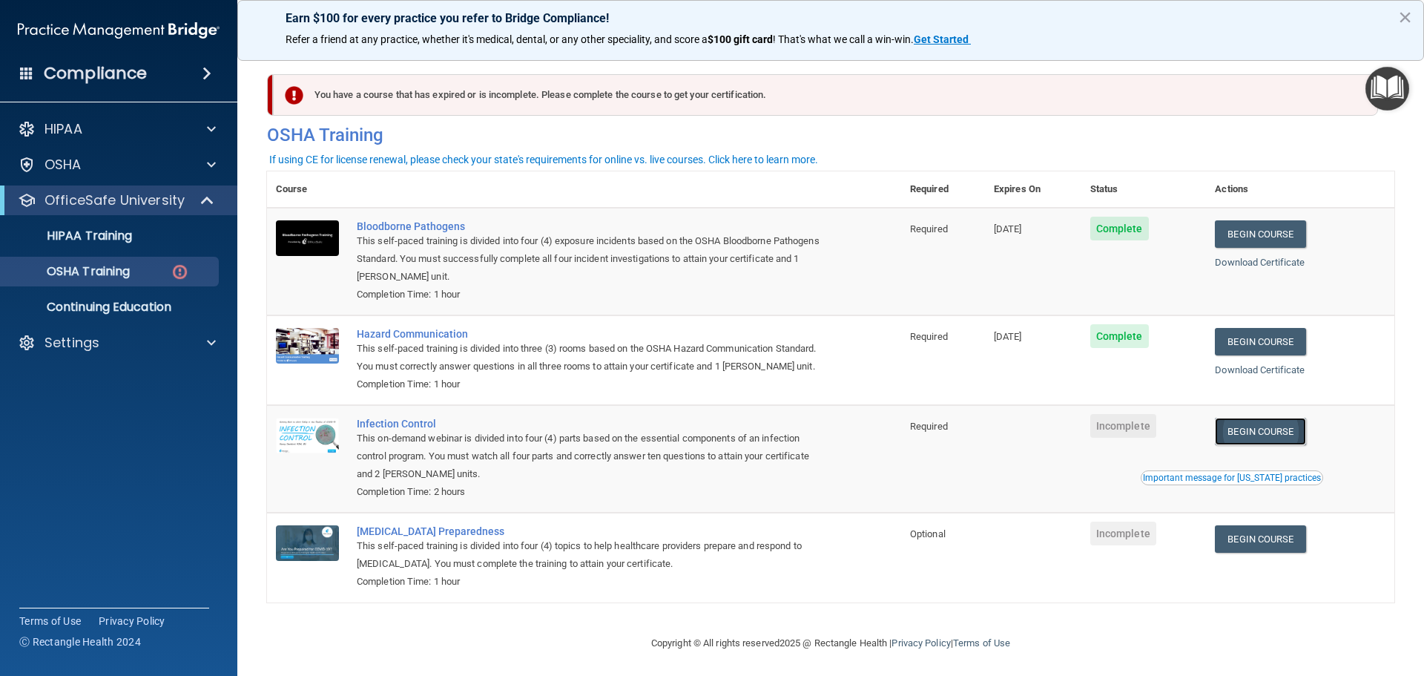
click at [1270, 445] on link "Begin Course" at bounding box center [1260, 430] width 90 height 27
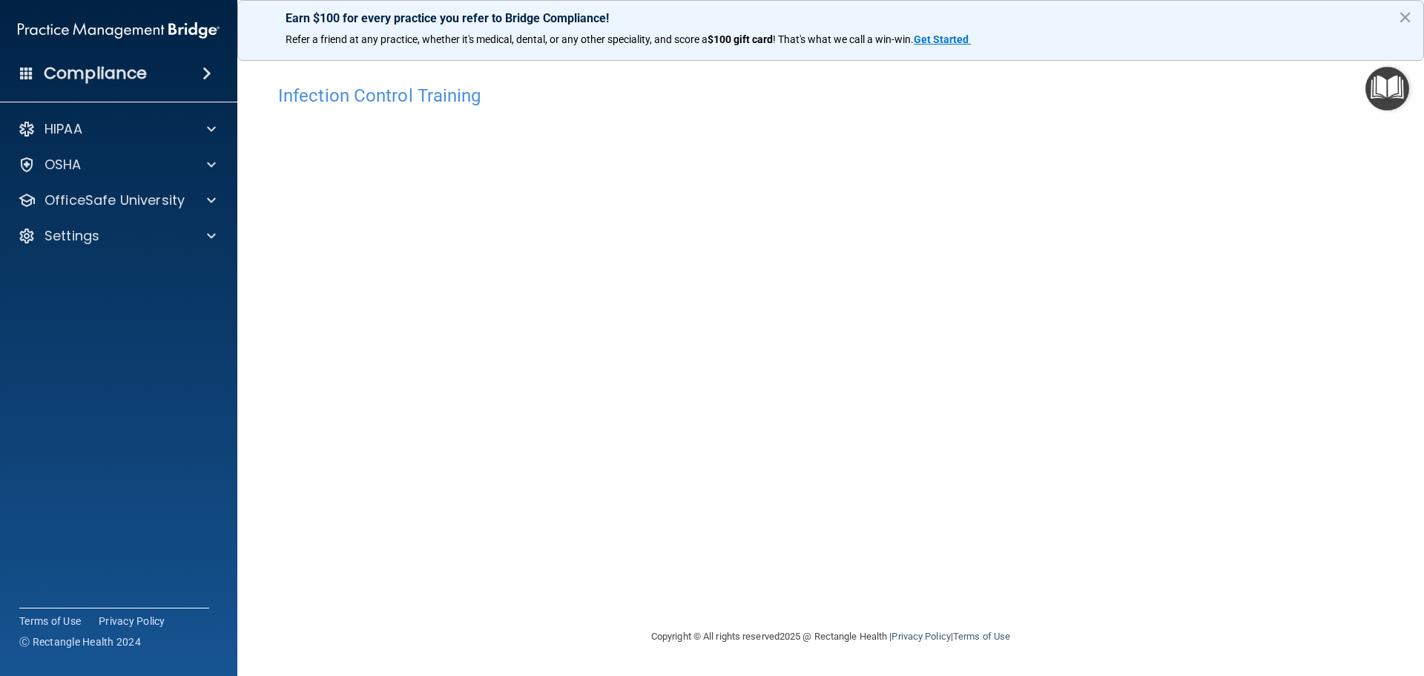
click at [1063, 259] on div "Infection Control Training This course doesn’t expire until . Are you sure you …" at bounding box center [830, 352] width 1127 height 550
